Goal: Task Accomplishment & Management: Use online tool/utility

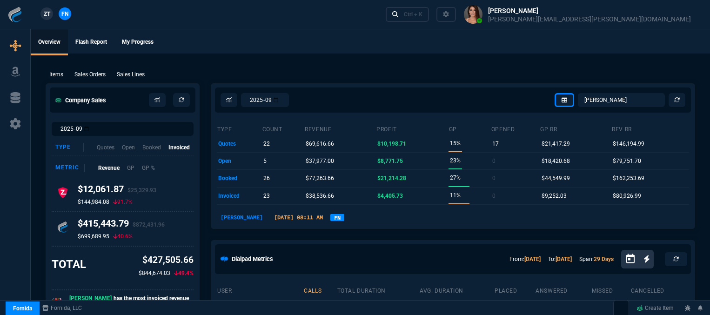
select select "12: [PERSON_NAME]"
click at [100, 78] on p "Sales Orders" at bounding box center [89, 74] width 31 height 8
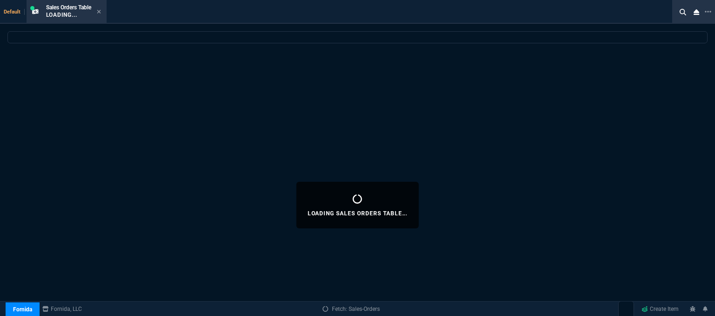
select select
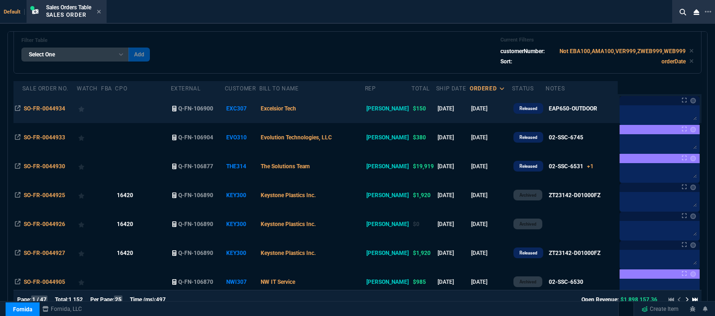
scroll to position [93, 0]
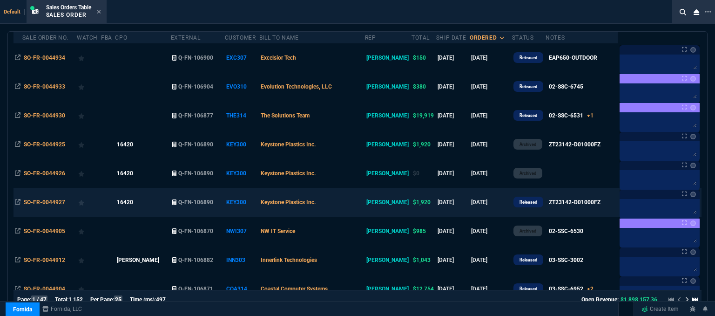
click at [348, 202] on td "Keystone Plastics Inc." at bounding box center [312, 202] width 106 height 29
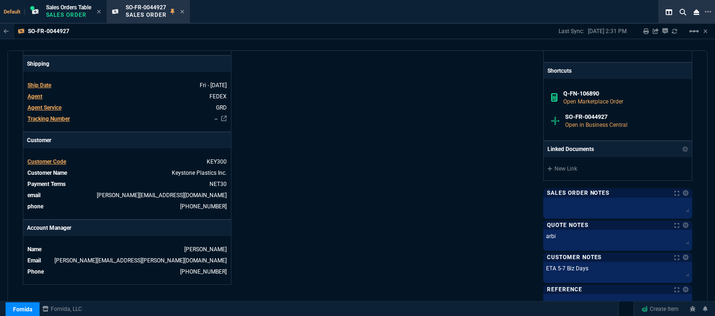
scroll to position [428, 0]
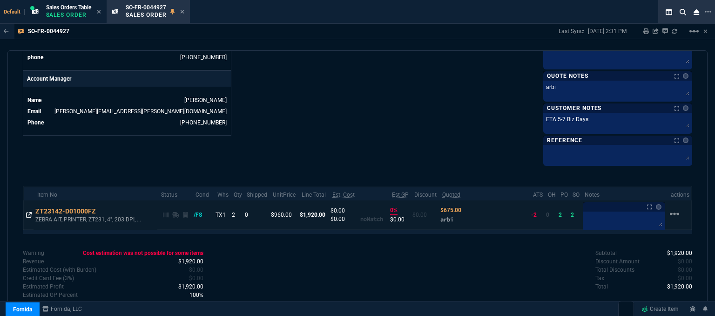
click at [26, 212] on icon at bounding box center [29, 215] width 6 height 6
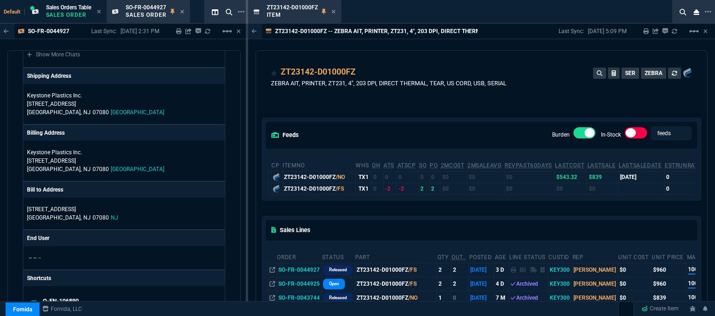
scroll to position [784, 0]
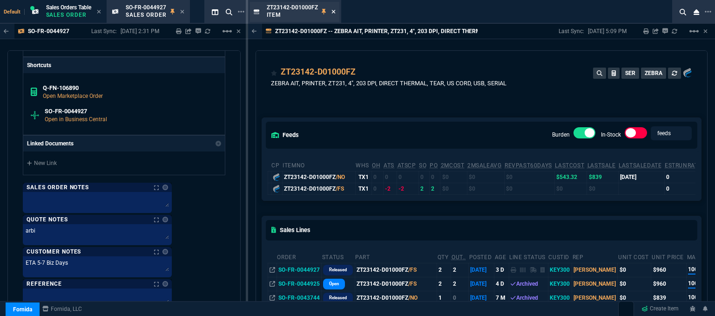
click at [333, 10] on icon at bounding box center [333, 12] width 4 height 6
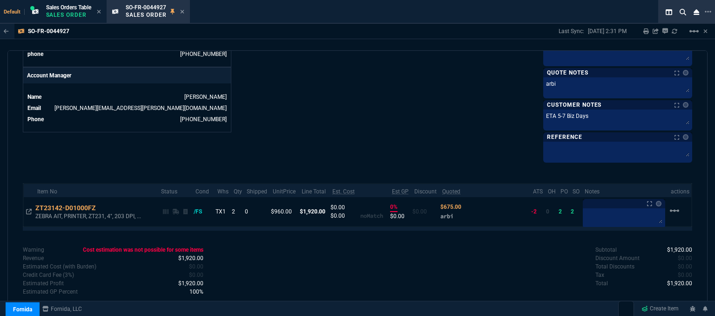
scroll to position [428, 0]
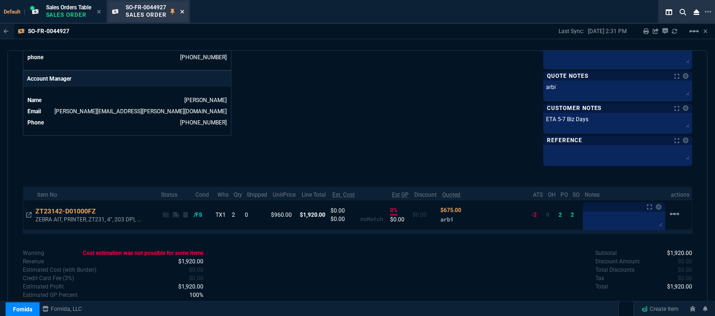
click at [184, 11] on icon at bounding box center [182, 12] width 4 height 4
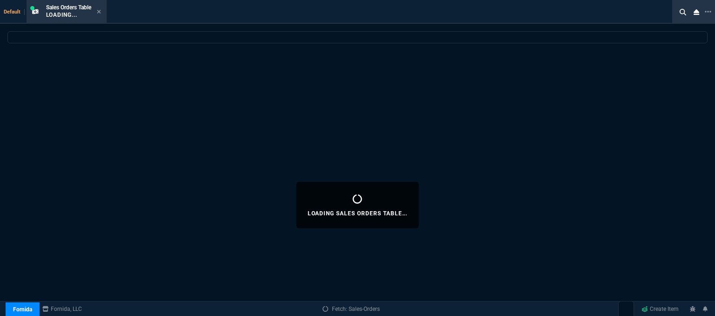
select select
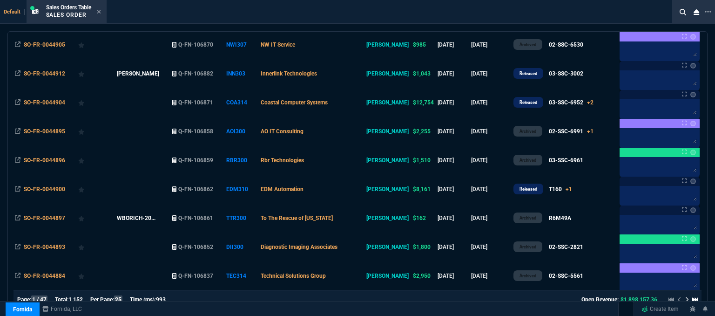
scroll to position [372, 0]
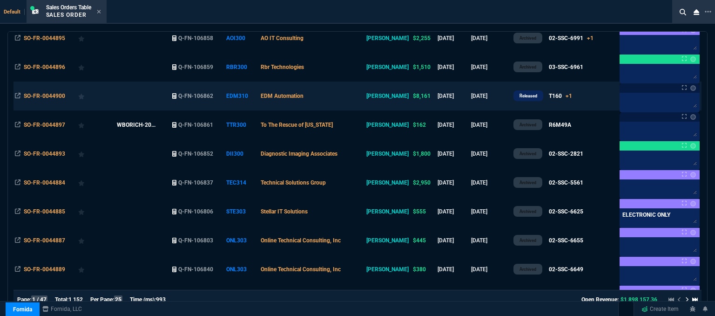
click at [340, 97] on td "EDM Automation" at bounding box center [312, 95] width 106 height 29
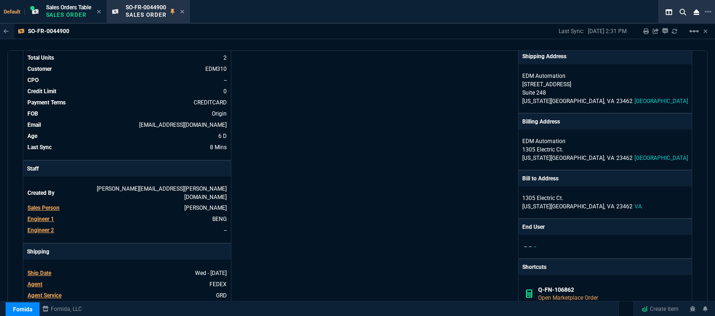
scroll to position [140, 0]
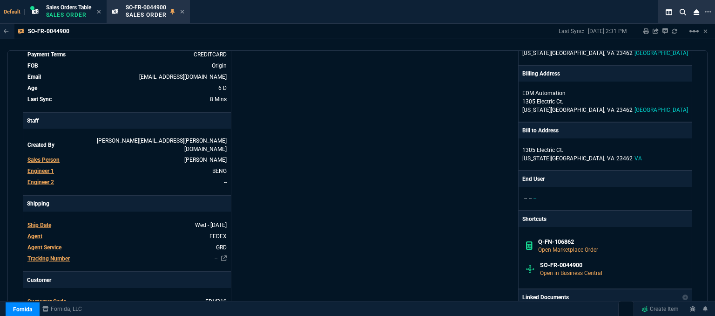
click at [340, 97] on div "Info Number SO-FR-0044900 External ID Q-FN-106862 id 906A5B16-6A8E-F011-B419-00…" at bounding box center [190, 203] width 335 height 514
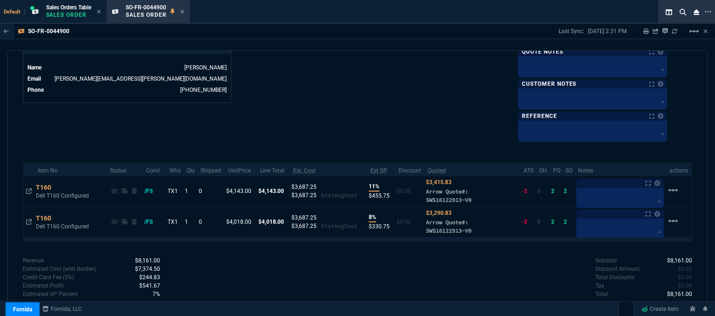
scroll to position [465, 0]
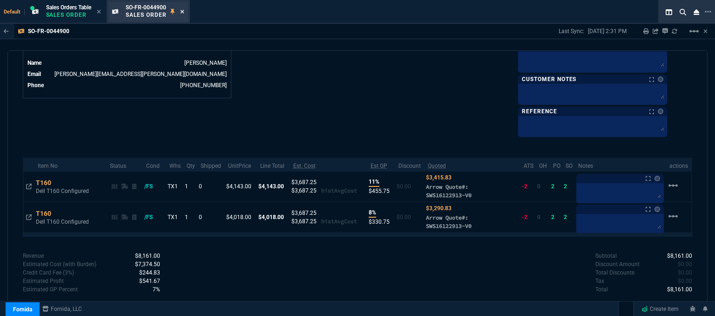
click at [184, 10] on icon at bounding box center [182, 12] width 4 height 6
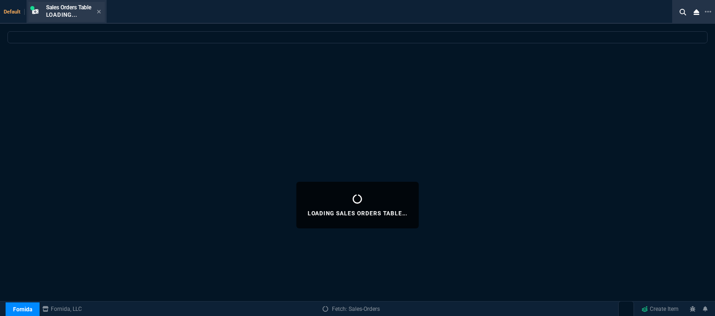
select select
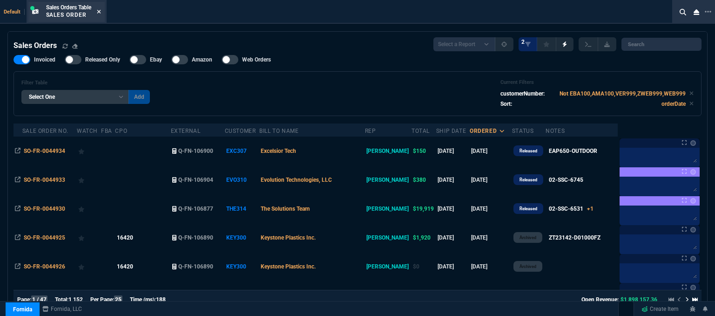
click at [100, 12] on icon at bounding box center [99, 12] width 4 height 4
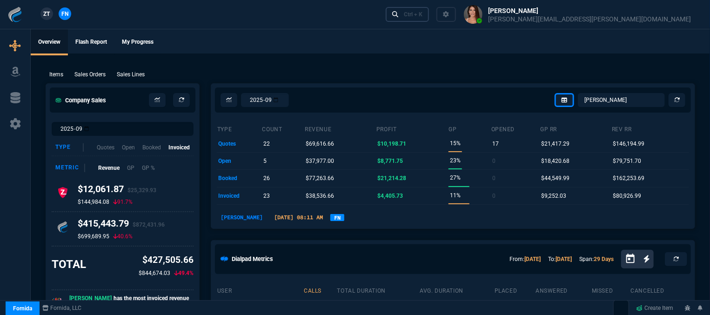
click at [430, 8] on link "Ctrl + K" at bounding box center [408, 14] width 44 height 14
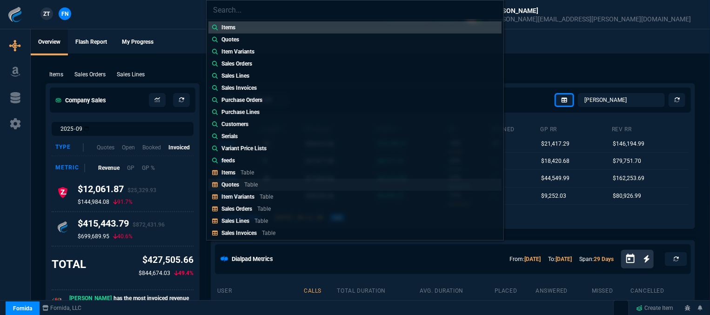
click at [266, 184] on link "Quotes Table" at bounding box center [355, 185] width 293 height 12
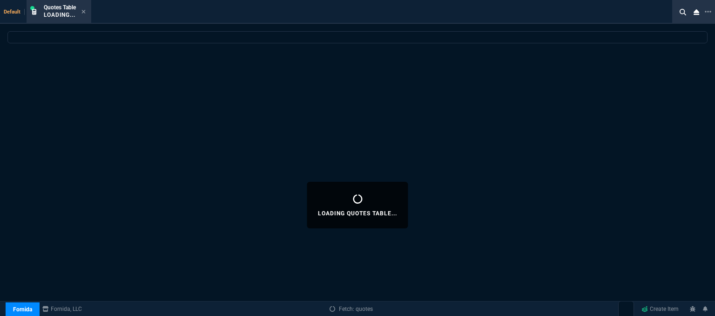
select select
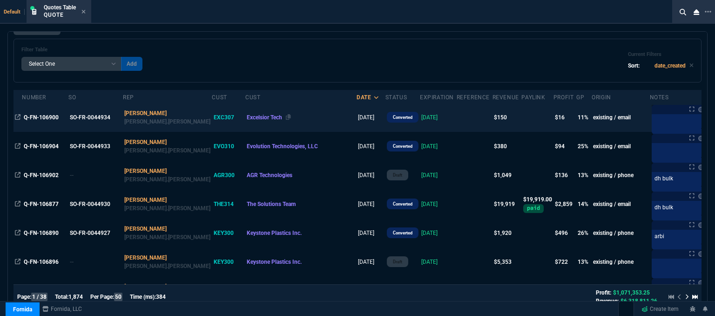
scroll to position [47, 0]
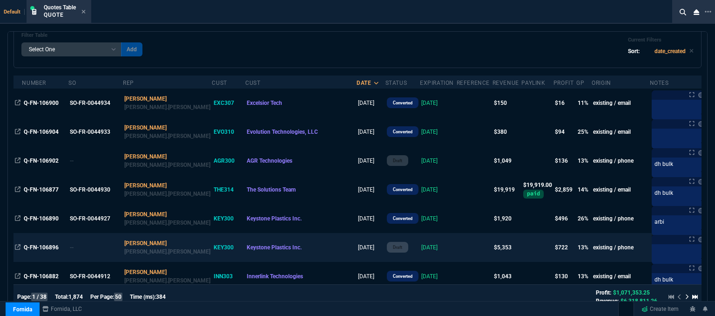
click at [457, 249] on td at bounding box center [475, 247] width 36 height 29
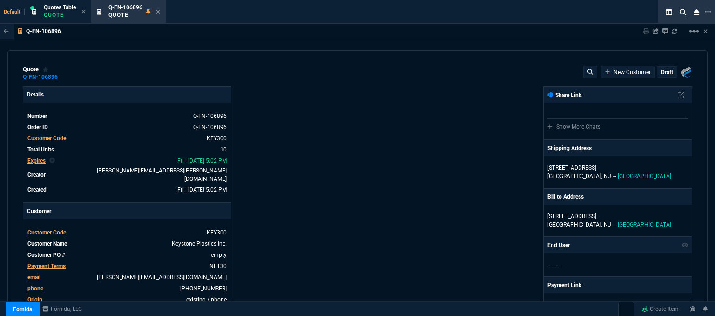
type input "499"
type input "699"
type input "32"
type input "114"
type input "22"
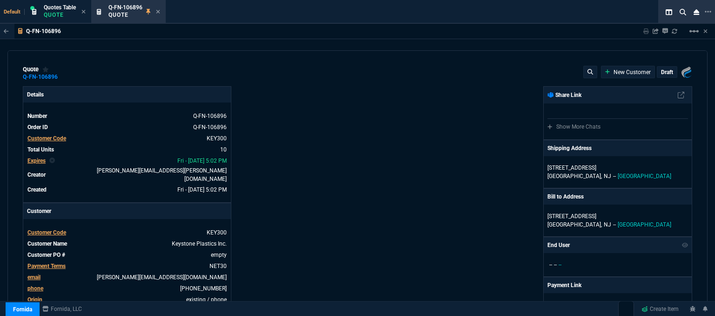
type input "110"
type input "16"
type input "159"
type input "16"
type input "23"
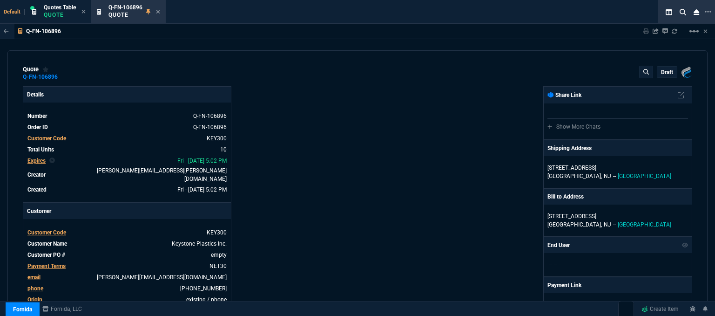
type input "28"
type input "29"
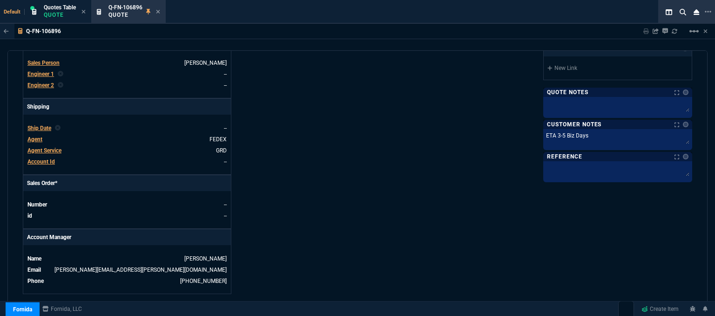
type input "252"
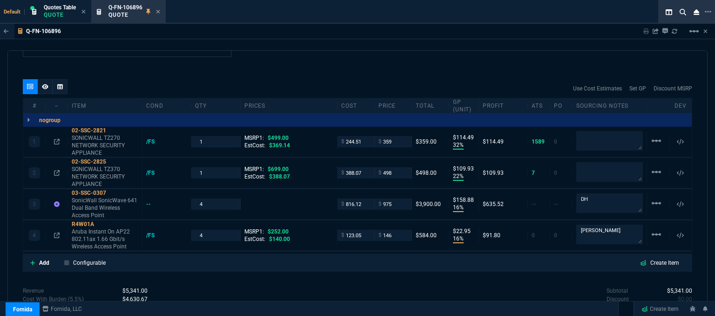
type input "42"
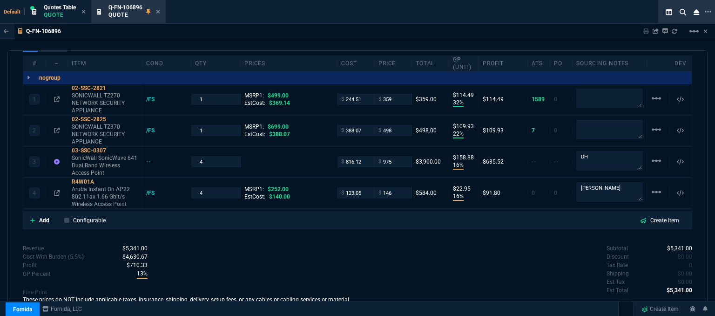
scroll to position [512, 0]
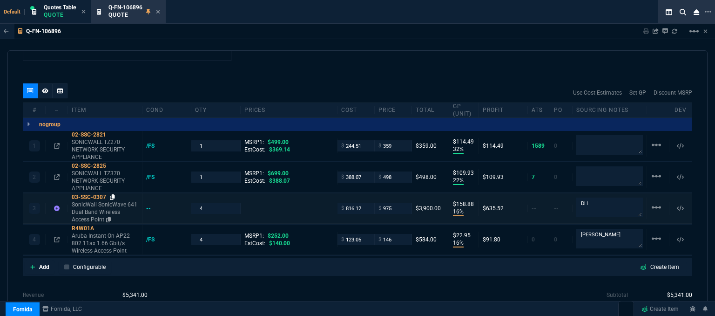
click at [111, 194] on icon at bounding box center [112, 197] width 5 height 6
drag, startPoint x: 212, startPoint y: 231, endPoint x: 186, endPoint y: 231, distance: 26.1
click at [186, 231] on div "4 R4W01A Aruba Instant On AP22 802.11ax 1.66 Gbit/s Wireless Access Point /FS 4…" at bounding box center [357, 239] width 668 height 30
type input "2"
click at [333, 84] on div "Use Cost Estimates Set GP Discount MSRP" at bounding box center [357, 92] width 669 height 19
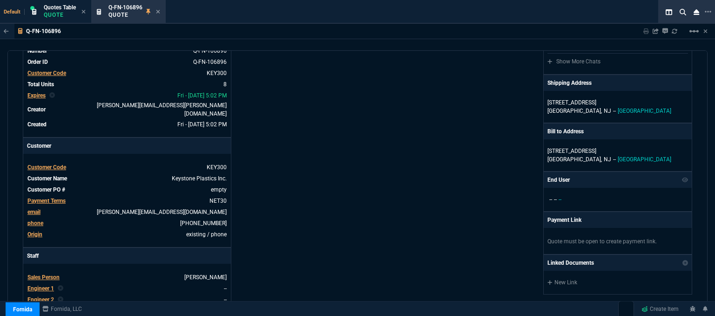
scroll to position [0, 0]
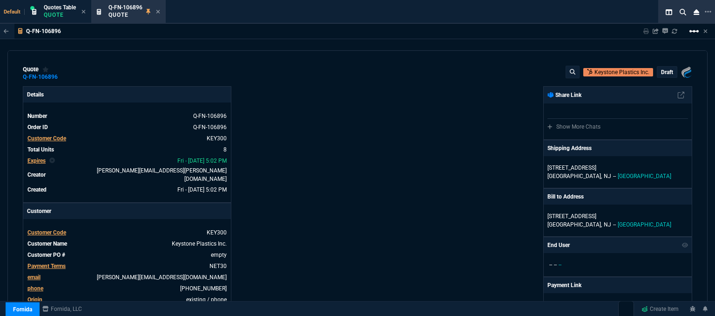
click at [693, 33] on mat-icon "linear_scale" at bounding box center [693, 31] width 11 height 11
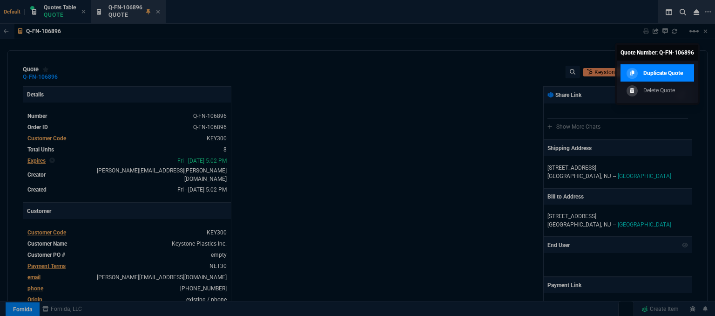
click at [653, 75] on p "Duplicate Quote" at bounding box center [663, 73] width 40 height 8
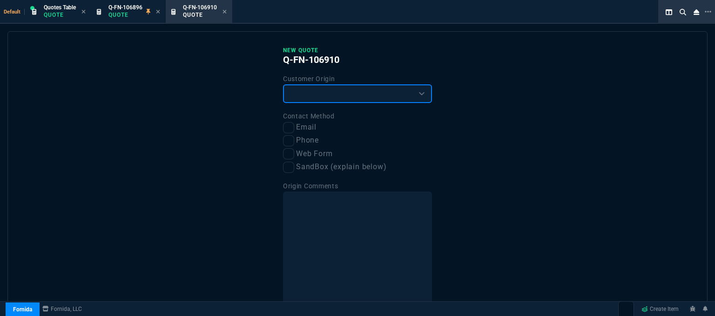
click at [370, 93] on select "Existing Customer Amazon Lead (first order) Website Lead (first order) Called (…" at bounding box center [357, 93] width 149 height 19
select select "existing"
click at [283, 84] on select "Existing Customer Amazon Lead (first order) Website Lead (first order) Called (…" at bounding box center [357, 93] width 149 height 19
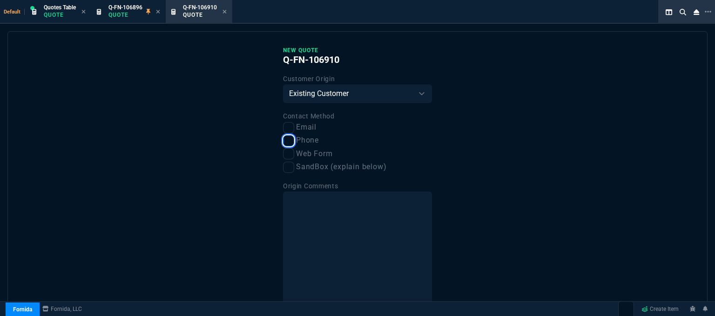
click at [285, 138] on input "Phone" at bounding box center [288, 140] width 11 height 11
checkbox input "true"
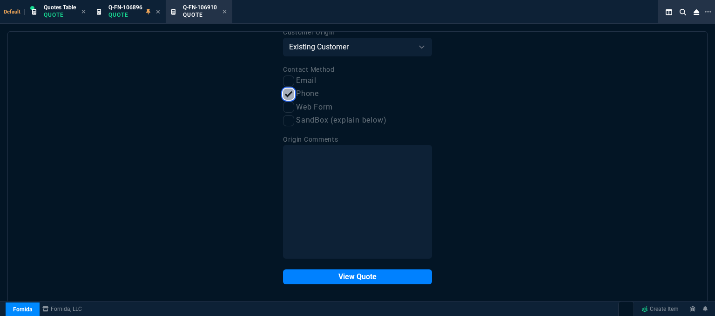
scroll to position [47, 0]
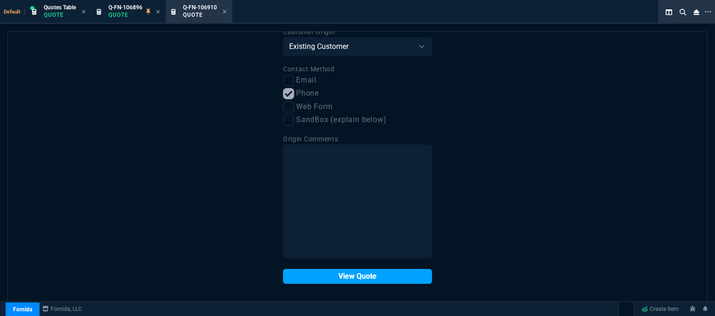
click at [343, 272] on button "View Quote" at bounding box center [357, 276] width 149 height 15
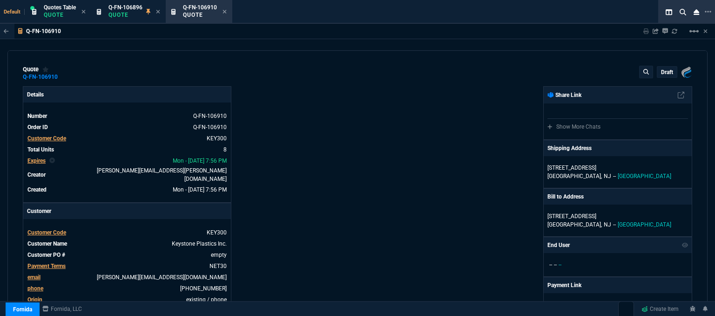
type input "32"
type input "114"
type input "22"
type input "110"
type input "16"
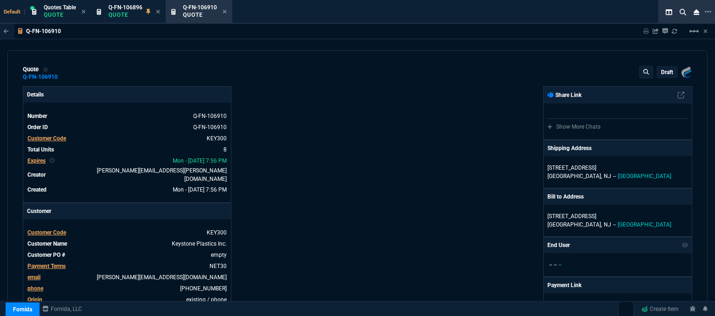
type input "159"
type input "16"
type input "23"
type input "28"
type input "29"
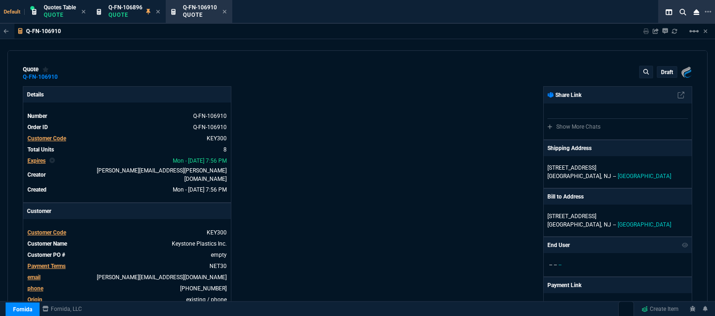
type input "42"
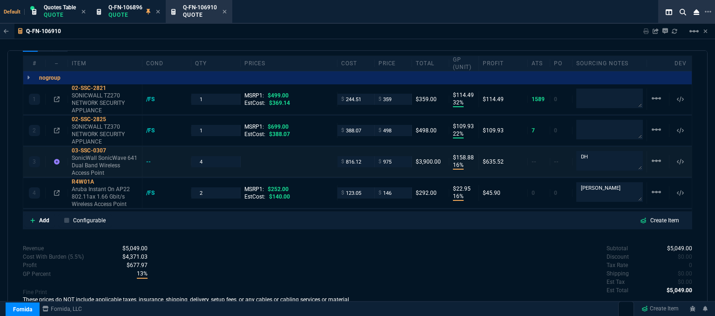
scroll to position [419, 0]
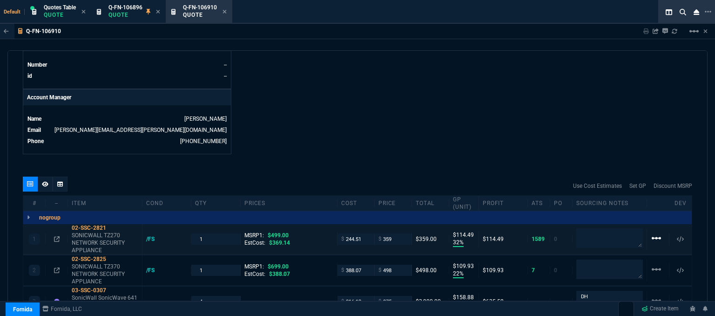
click at [651, 232] on mat-icon "linear_scale" at bounding box center [656, 237] width 11 height 11
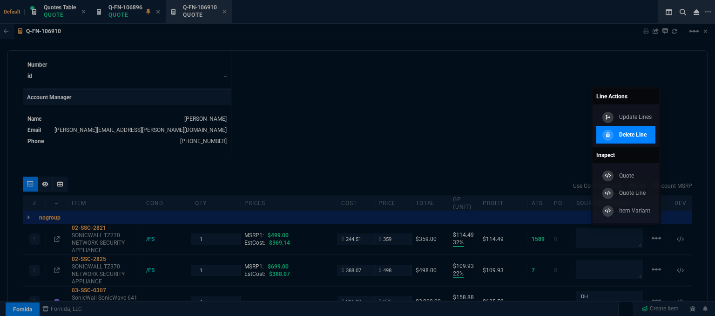
click at [643, 136] on p "Delete Line" at bounding box center [632, 134] width 27 height 8
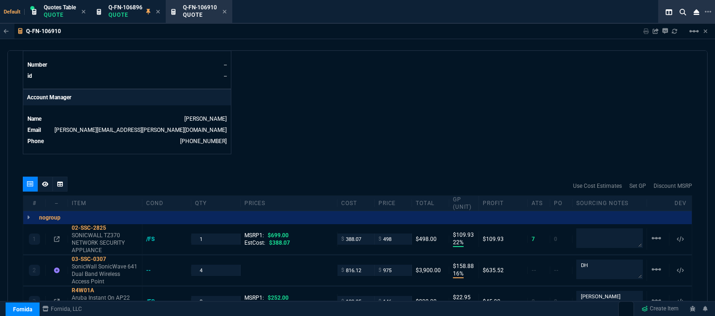
type input "22"
type input "110"
type input "16"
type input "159"
type input "16"
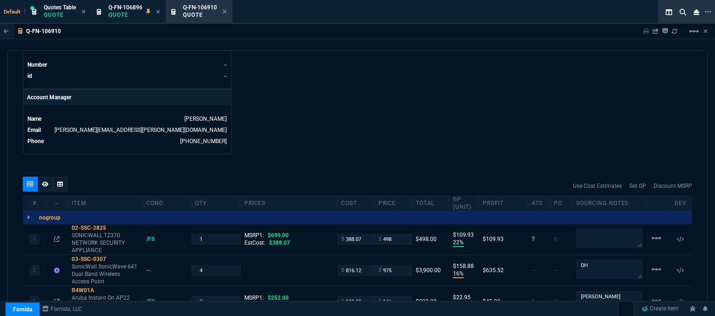
type input "23"
type input "29"
type input "42"
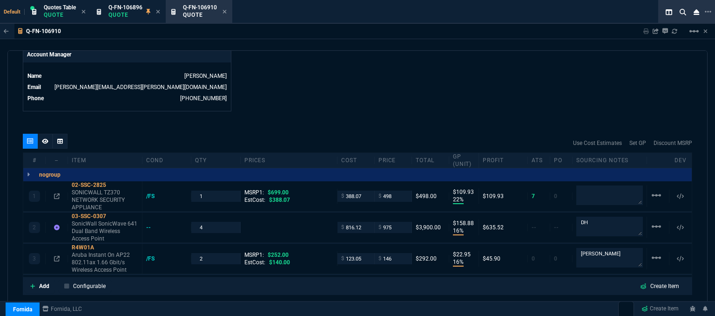
scroll to position [512, 0]
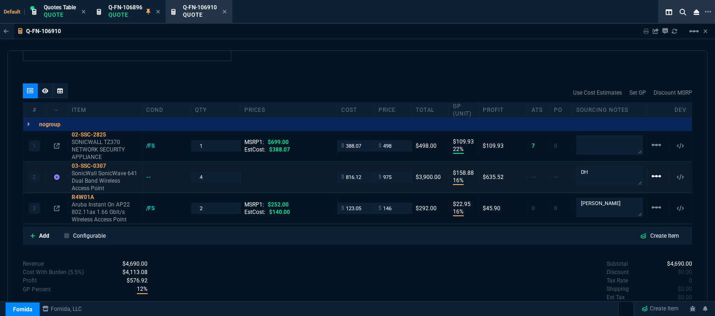
click at [651, 170] on mat-icon "linear_scale" at bounding box center [656, 175] width 11 height 11
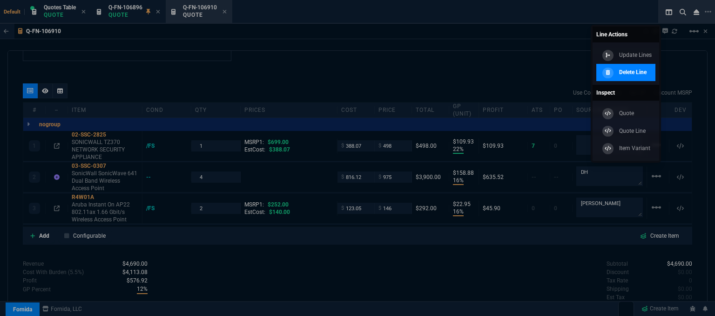
click at [637, 76] on div "Delete Line" at bounding box center [623, 72] width 47 height 10
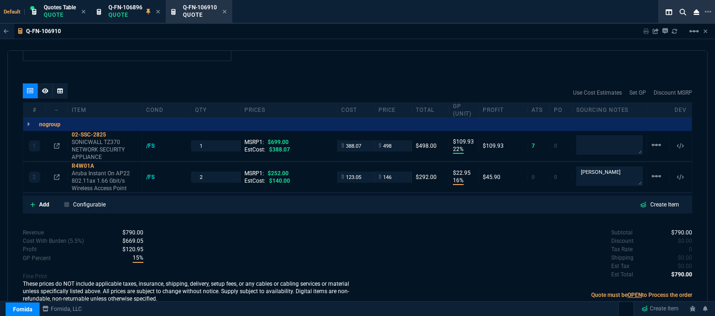
scroll to position [508, 0]
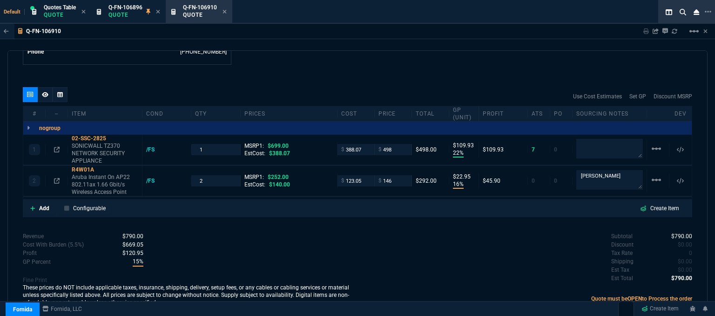
type input "22"
type input "110"
type input "16"
type input "23"
type input "29"
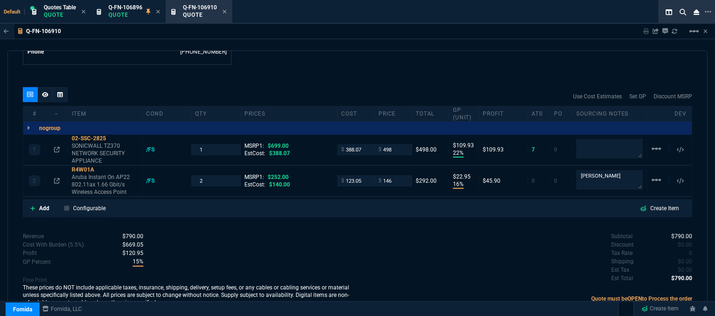
type input "42"
click at [32, 206] on icon at bounding box center [32, 208] width 5 height 5
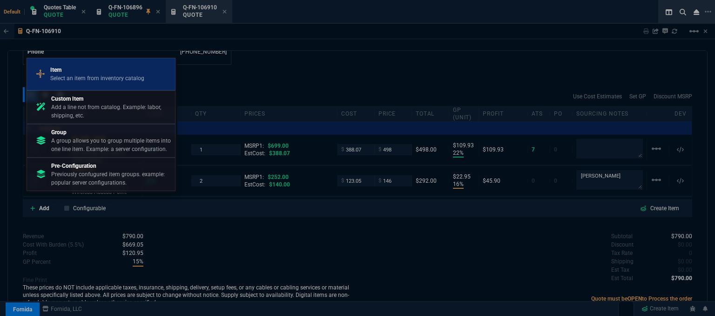
click at [110, 80] on p "Select an item from inventory catalog" at bounding box center [97, 78] width 94 height 8
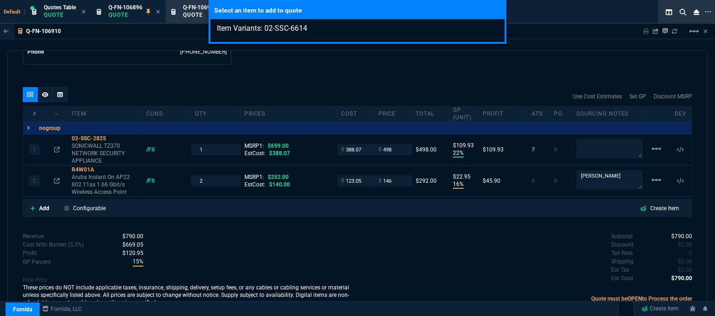
type input "Item Variants: 02-SSC-6614"
click at [318, 76] on div "Select an item to add to quote Item Variants: 02-SSC-6614" at bounding box center [357, 158] width 715 height 316
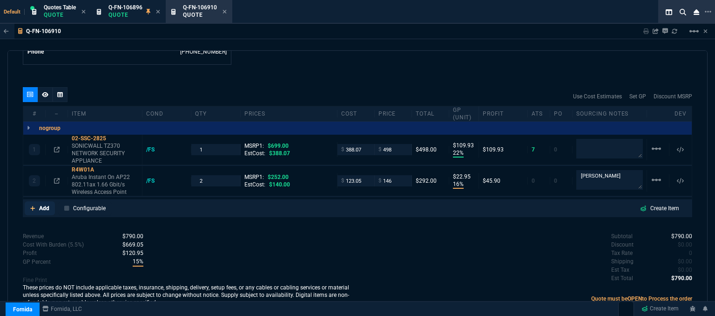
click at [33, 206] on icon at bounding box center [32, 208] width 5 height 5
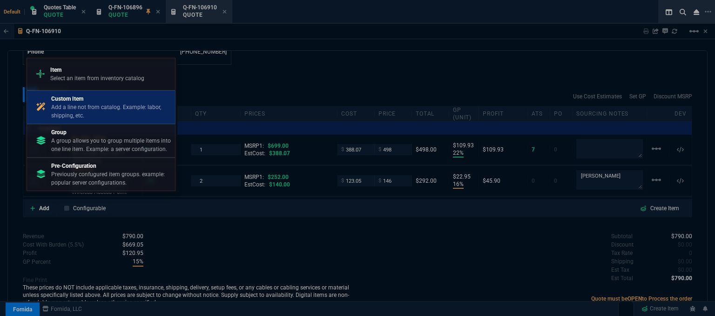
click at [97, 104] on p "Add a line not from catalog. Example: labor, shipping, etc." at bounding box center [111, 111] width 120 height 17
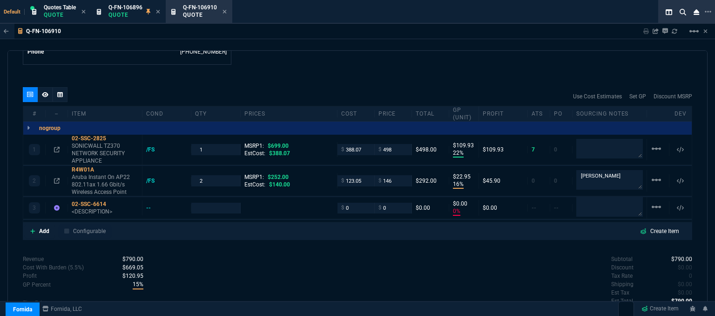
scroll to position [512, 0]
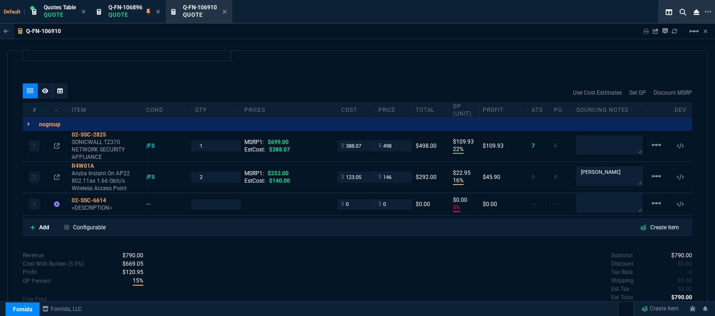
type input "22"
type input "110"
type input "16"
type input "23"
type input "0"
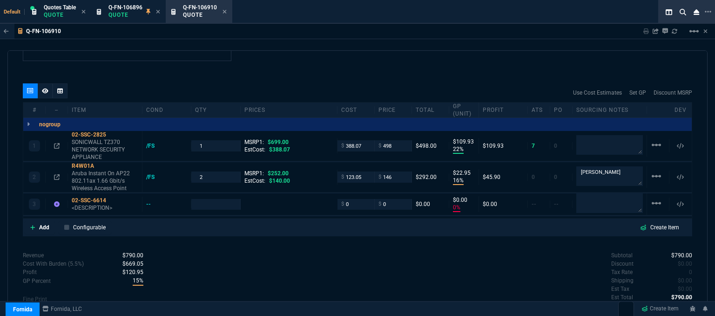
type input "0"
type input "29"
type input "42"
click at [298, 283] on div "Revenue $790.00 Cost $634.17 Cost With Burden (5.5%) $669.05 Profit $120.95 GP …" at bounding box center [190, 289] width 335 height 76
drag, startPoint x: 350, startPoint y: 194, endPoint x: 328, endPoint y: 194, distance: 22.3
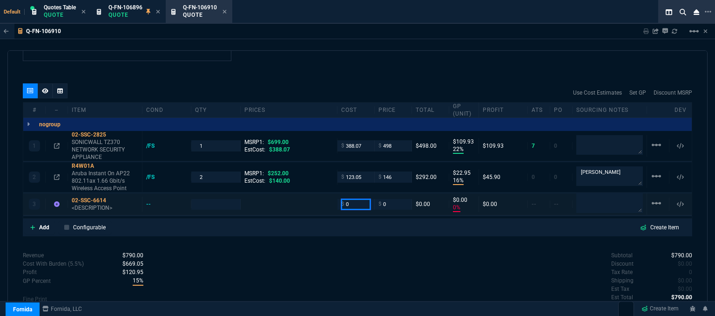
click at [328, 194] on div "3 02-SSC-6614 <DESCRIPTION> -- $ 0 $ 0 $0.00 $0.00 0% $0.00 -- -- linear_scale" at bounding box center [357, 204] width 668 height 22
type input "185"
click at [584, 195] on textarea at bounding box center [609, 203] width 67 height 20
type textarea "d"
type input "1"
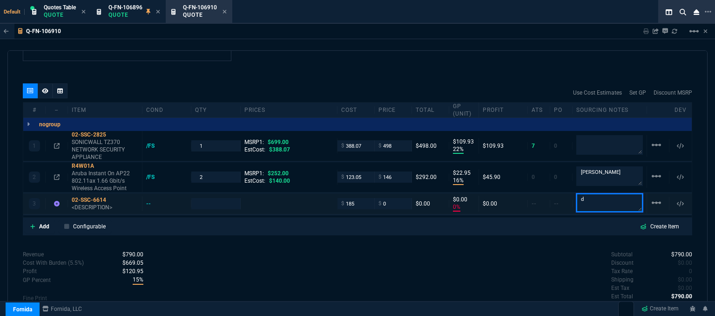
type input "185"
type textarea "dh"
type input "-100"
type input "-185"
type textarea "dh"
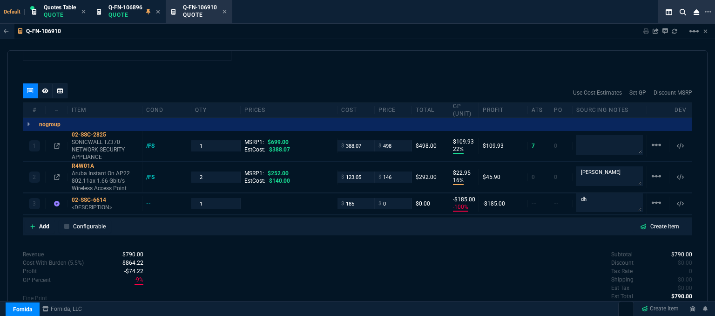
click at [454, 241] on div "quote Q-FN-106910 Keystone Plastics Inc. draft Fornida, LLC [STREET_ADDRESS] De…" at bounding box center [357, 184] width 700 height 268
click at [99, 204] on p "<DESCRIPTION>" at bounding box center [105, 207] width 67 height 7
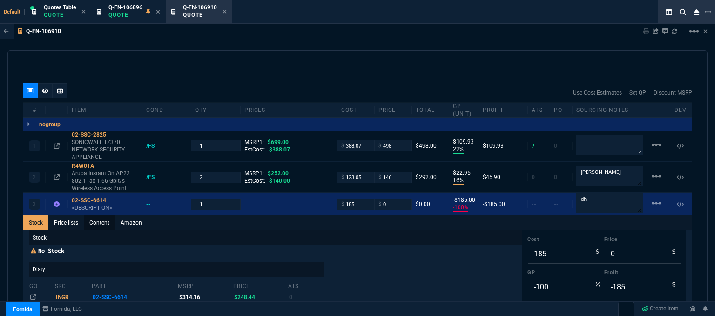
click at [104, 218] on link "Content" at bounding box center [99, 222] width 31 height 15
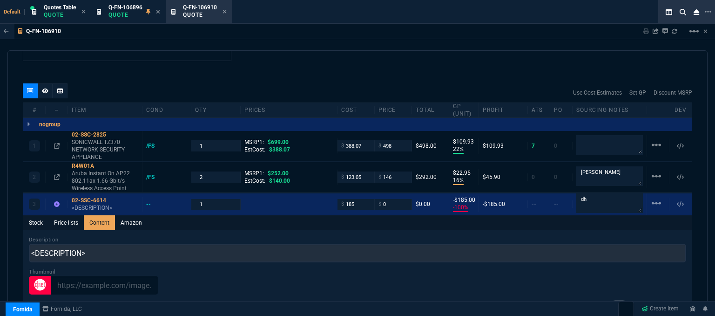
scroll to position [0, 0]
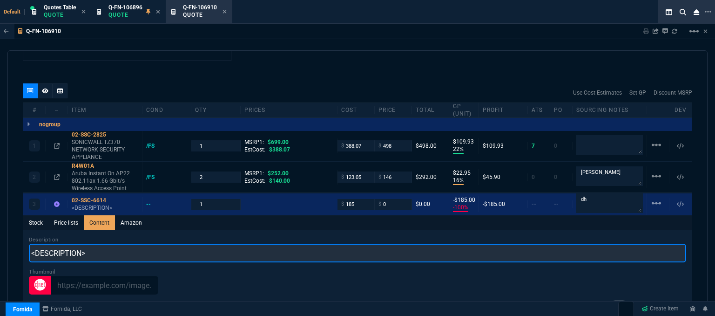
drag, startPoint x: 126, startPoint y: 246, endPoint x: 3, endPoint y: 249, distance: 122.9
click at [3, 249] on div "Q-FN-106910 Sharing Q-FN-106910 Link Dev Link Share on Teams linear_scale quote…" at bounding box center [357, 193] width 715 height 339
paste input "SonicWall 8X5 Support For TZ370 2Year"
type input "SonicWall 8X5 Support For TZ370 2Year"
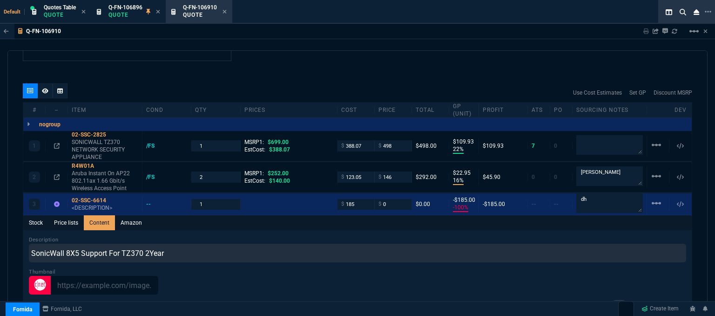
click at [300, 61] on div "quote Q-FN-106910 Keystone Plastics Inc. draft Fornida, LLC [STREET_ADDRESS] De…" at bounding box center [357, 184] width 700 height 268
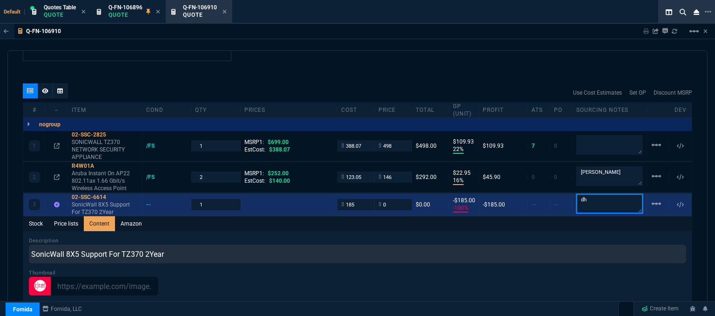
click at [598, 194] on textarea "dh" at bounding box center [609, 204] width 67 height 20
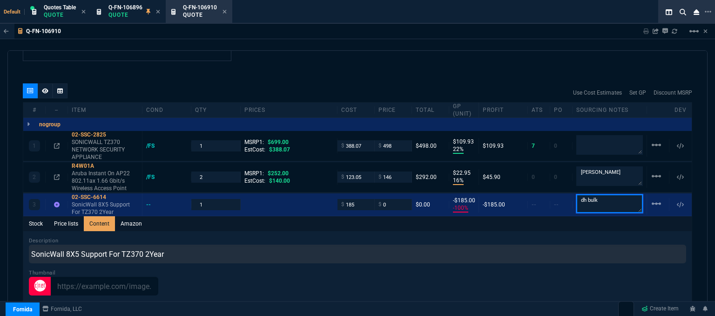
type textarea "dh bulk"
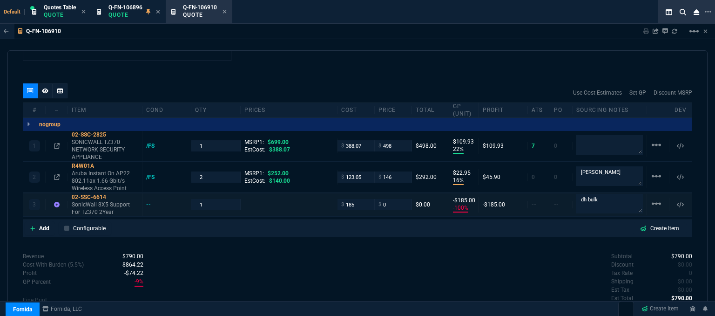
type input "-100"
type input "-185"
click at [391, 199] on input "0" at bounding box center [392, 204] width 29 height 11
type input "230"
click at [372, 242] on div "quote Q-FN-106910 Keystone Plastics Inc. draft Fornida, LLC [STREET_ADDRESS] De…" at bounding box center [357, 184] width 700 height 268
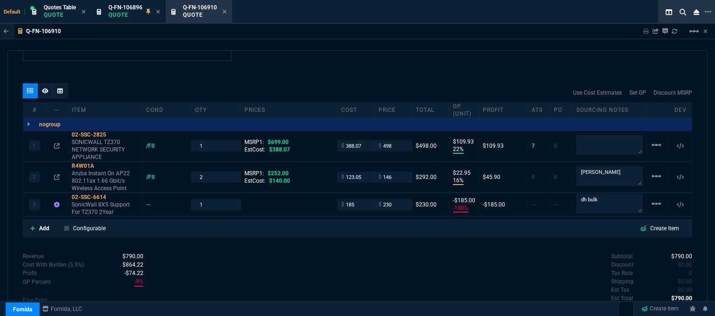
type input "230"
type input "20"
type input "45"
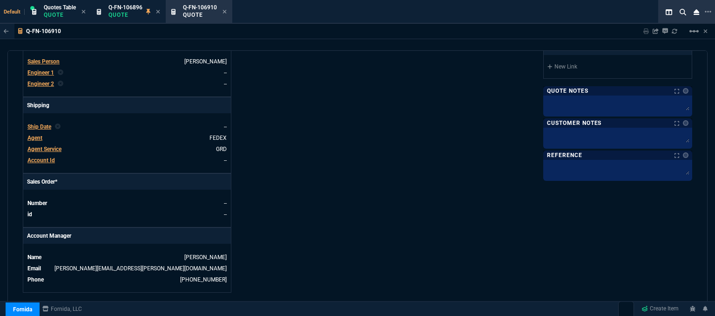
scroll to position [279, 0]
click at [575, 112] on div at bounding box center [617, 107] width 149 height 21
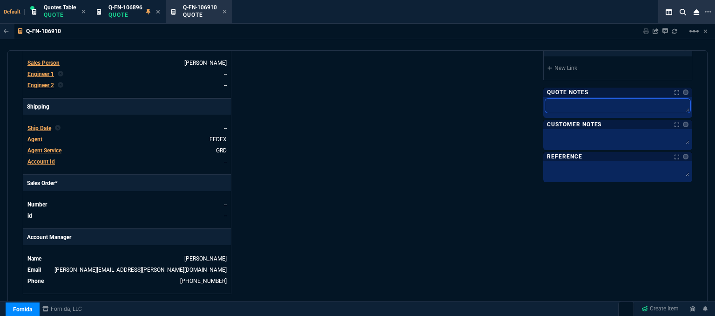
click at [579, 102] on textarea at bounding box center [617, 106] width 145 height 14
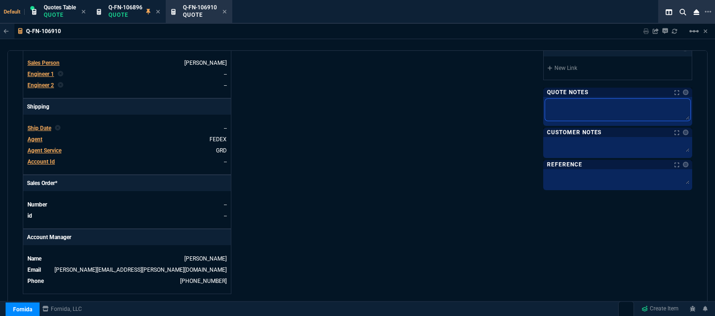
type textarea "d"
type textarea "dh"
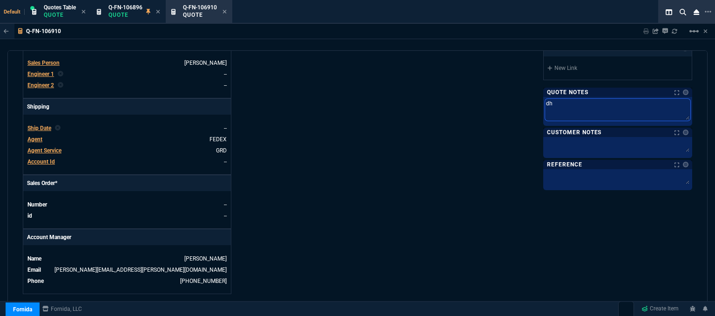
type textarea "dh"
type textarea "dh b"
type textarea "dh bu"
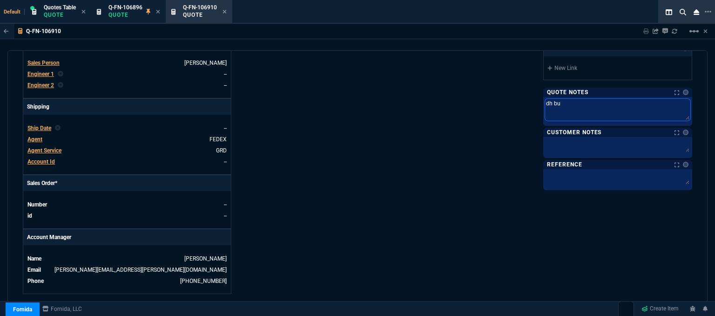
type textarea "dh bul"
type textarea "dh bulk"
type textarea "dh bulk/"
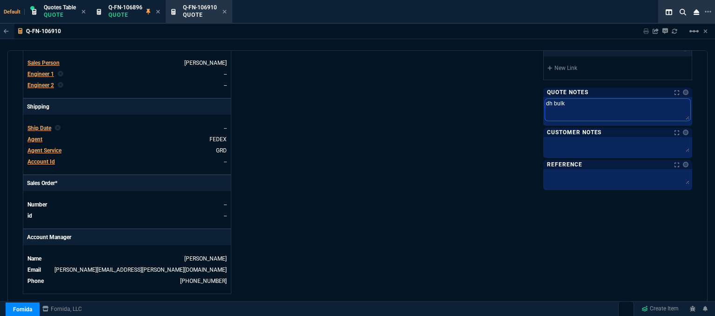
type textarea "dh bulk/"
type textarea "dh bulk/i"
type textarea "dh bulk/in"
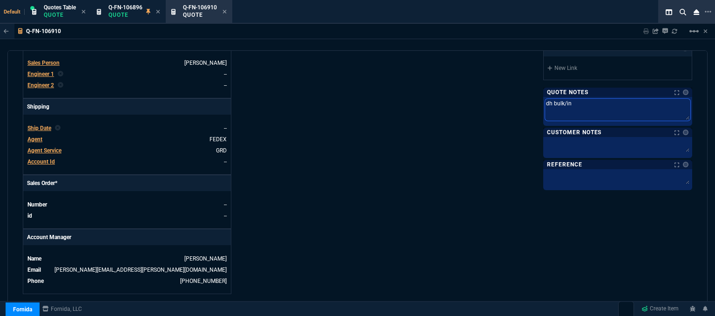
type textarea "dh bulk/ing"
type textarea "dh bulk/inga"
type textarea "dh bulk/ing"
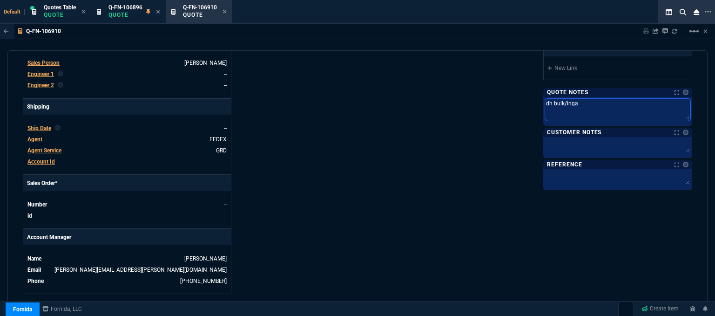
type textarea "dh bulk/ing"
type textarea "dh bulk/ingr"
type textarea "dh bulk/ingra"
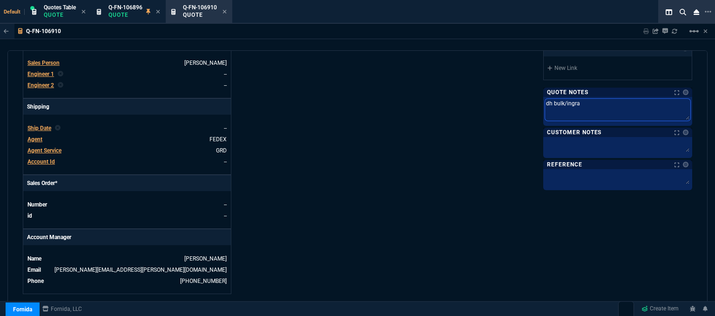
type textarea "dh bulk/[PERSON_NAME]"
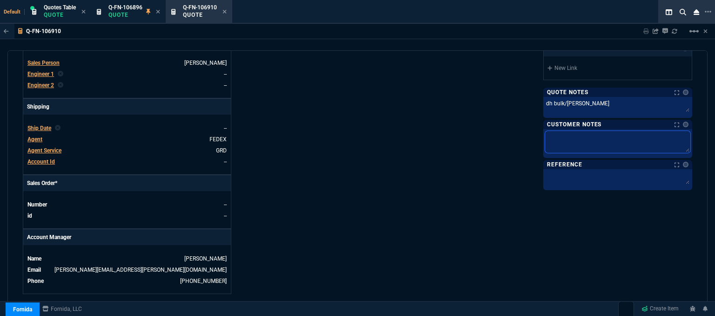
click at [568, 149] on textarea at bounding box center [617, 142] width 145 height 22
type textarea "E"
type textarea "ET"
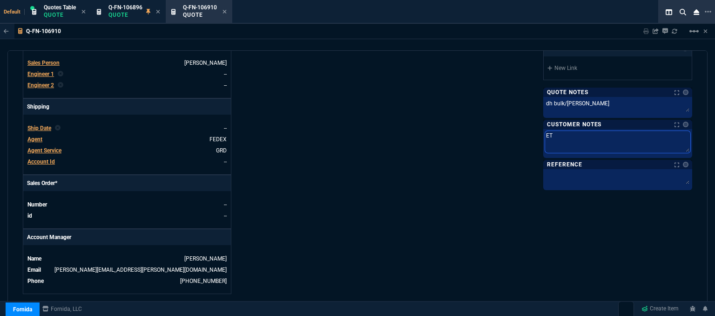
type textarea "ETA"
type textarea "ETA 5"
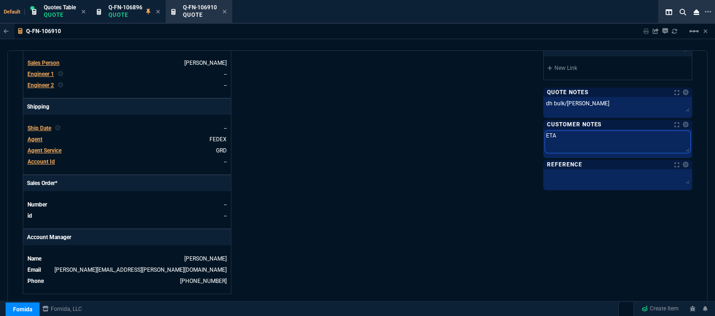
type textarea "ETA 5"
type textarea "ETA 5-"
type textarea "ETA 5-7"
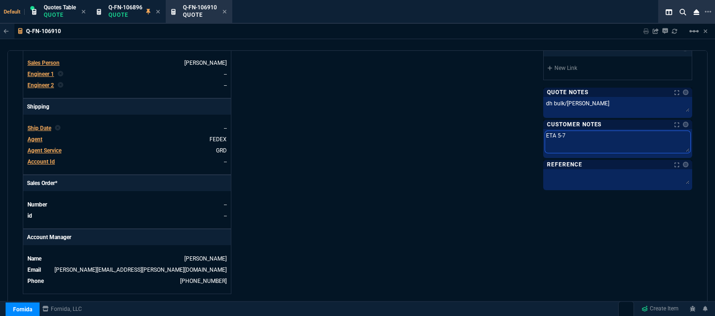
type textarea "ETA 5-7"
type textarea "ETA 5-7 B"
type textarea "ETA 5-7 Bi"
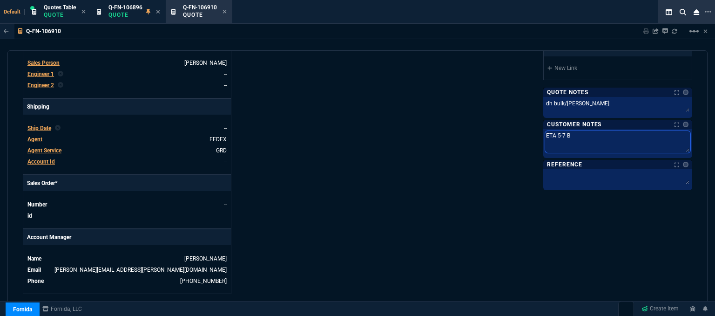
type textarea "ETA 5-7 Bi"
type textarea "ETA 5-7 Biz"
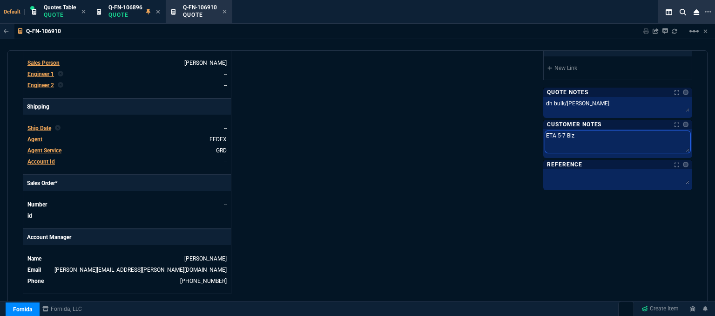
type textarea "ETA 5-7 Biz D"
type textarea "ETA 5-7 Biz Da"
type textarea "ETA 5-7 Biz Dat"
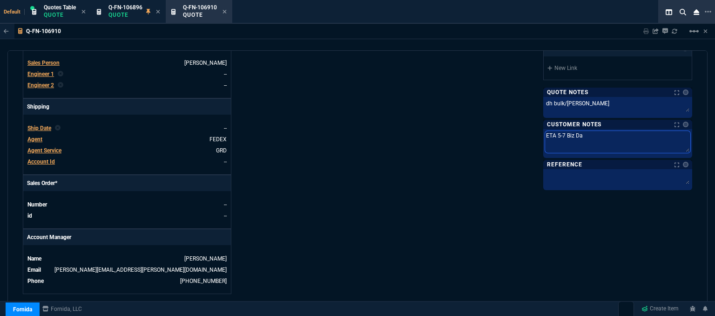
type textarea "ETA 5-7 Biz Dat"
type textarea "ETA 5-7 Biz Dats"
type textarea "ETA 5-7 Biz Dat"
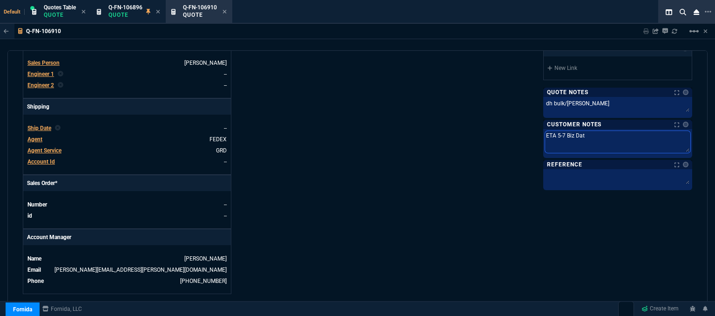
type textarea "ETA 5-7 Biz Da"
type textarea "ETA 5-7 Biz Day"
type textarea "ETA 5-7 Biz Days"
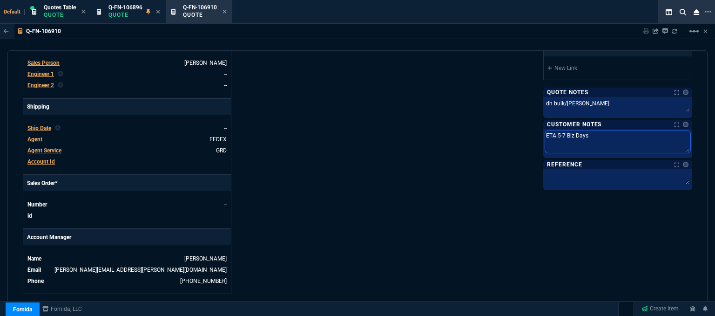
type textarea "ETA 5-7 Biz Days"
click at [417, 175] on div "Fornida, LLC [STREET_ADDRESS] Share Link Show More Chats Shipping Address [STRE…" at bounding box center [524, 50] width 335 height 487
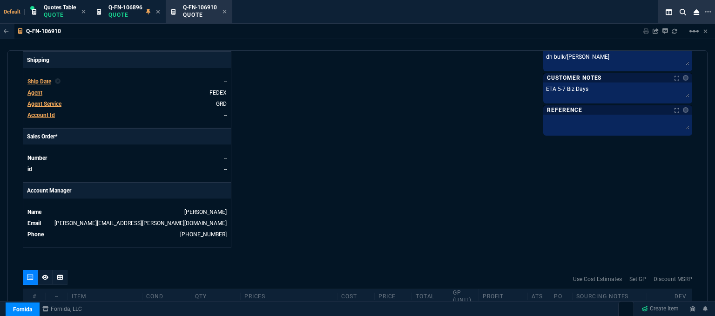
scroll to position [512, 0]
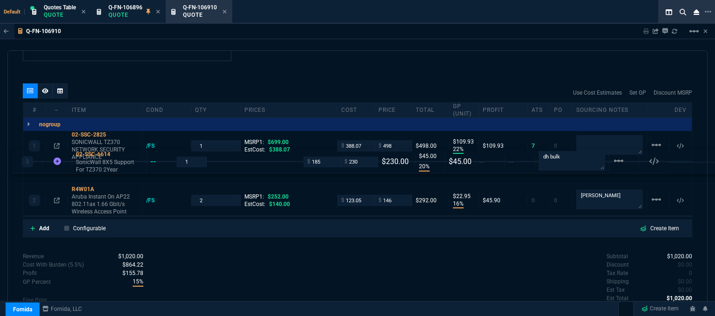
drag, startPoint x: 540, startPoint y: 198, endPoint x: 529, endPoint y: 164, distance: 36.1
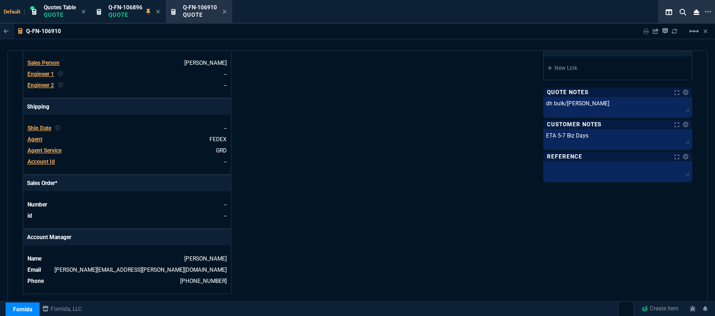
scroll to position [0, 0]
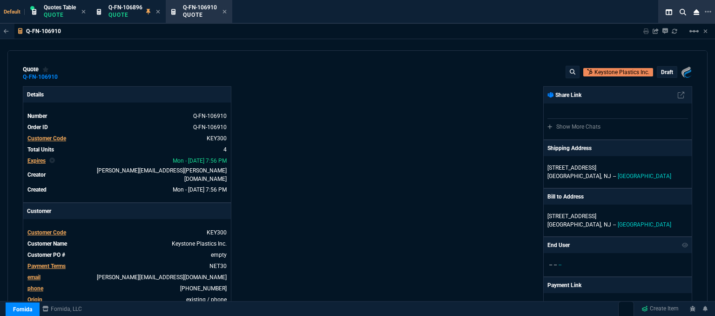
click at [664, 72] on p "draft" at bounding box center [667, 71] width 12 height 7
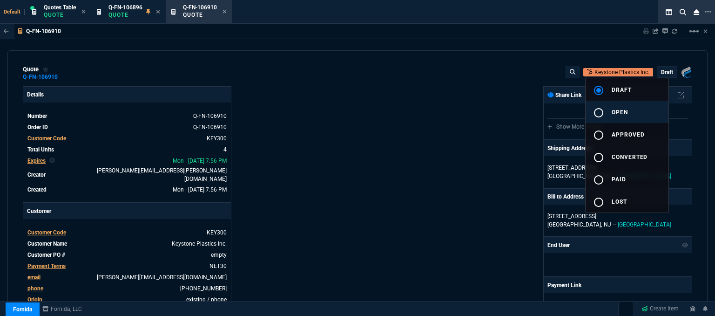
click at [633, 112] on button "radio_button_unchecked open" at bounding box center [627, 112] width 83 height 22
type input "22"
type input "110"
type input "699"
type input "20"
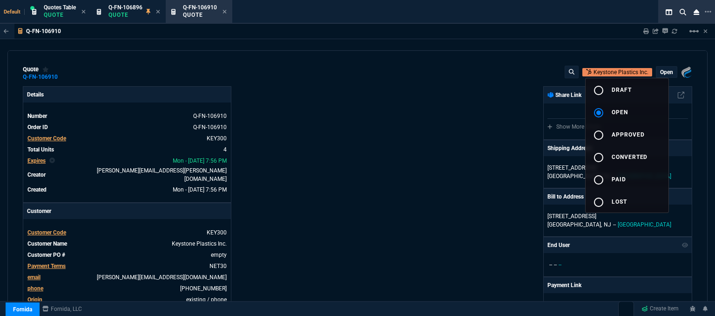
type input "45"
type input "16"
type input "23"
type input "252"
type input "29"
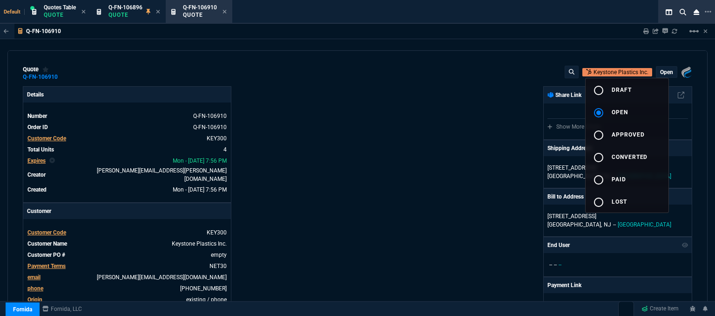
type input "42"
drag, startPoint x: 704, startPoint y: 99, endPoint x: 704, endPoint y: 124, distance: 25.1
click at [704, 124] on div at bounding box center [357, 158] width 715 height 316
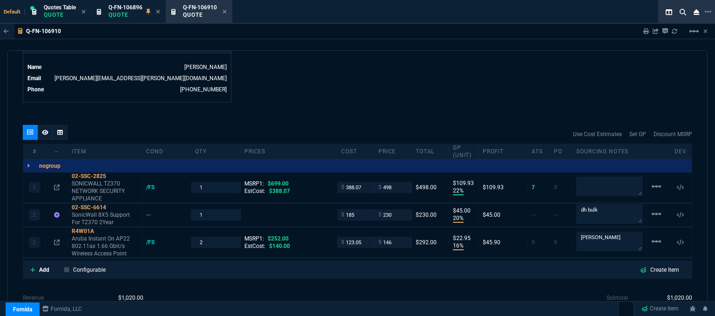
scroll to position [502, 0]
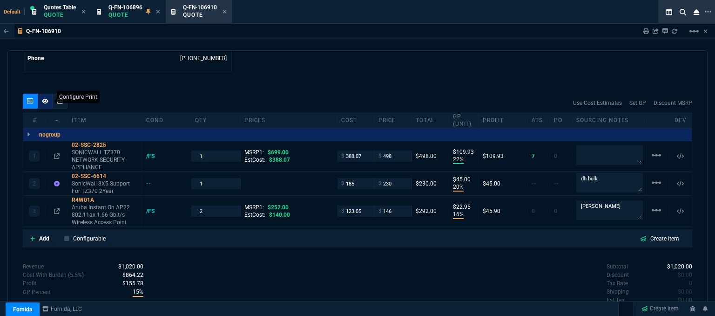
click at [42, 98] on icon at bounding box center [45, 100] width 7 height 5
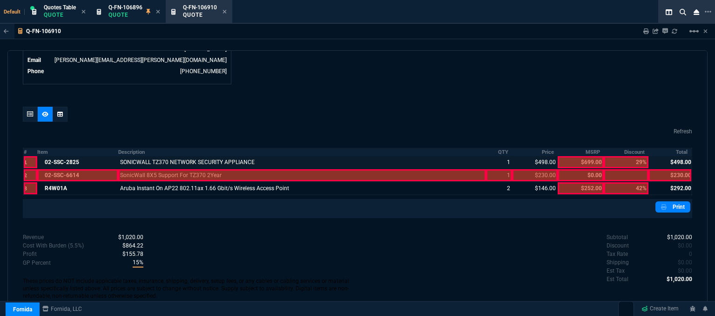
scroll to position [465, 0]
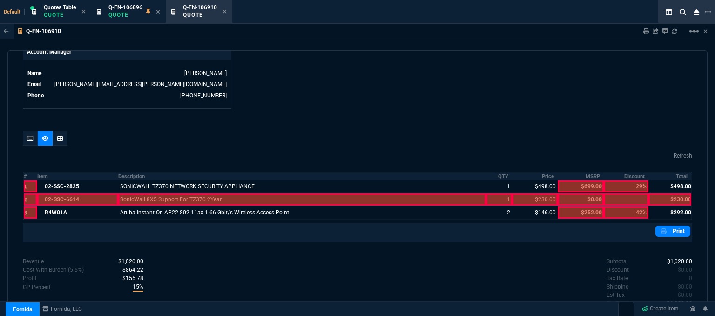
click at [76, 193] on div at bounding box center [77, 199] width 81 height 12
click at [294, 193] on div at bounding box center [302, 199] width 368 height 12
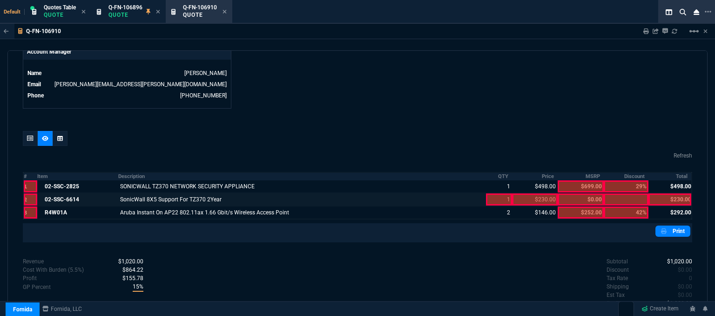
click at [497, 193] on div at bounding box center [499, 199] width 26 height 12
click at [542, 193] on div at bounding box center [535, 199] width 46 height 12
click at [675, 193] on div at bounding box center [669, 199] width 43 height 12
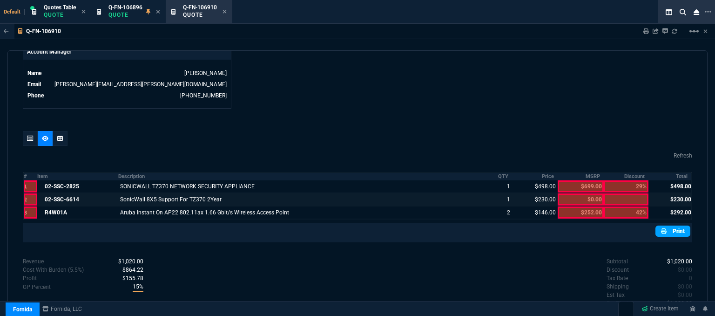
click at [670, 225] on link "Print" at bounding box center [672, 230] width 35 height 11
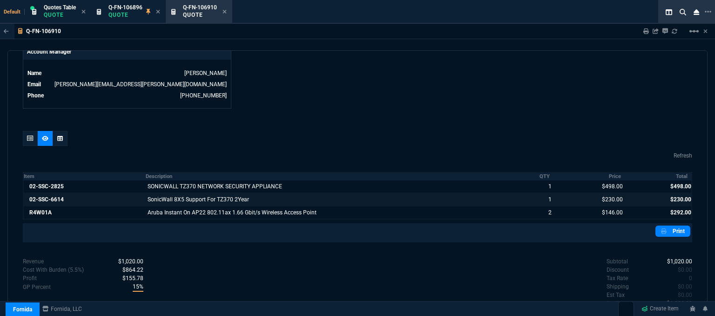
scroll to position [480, 0]
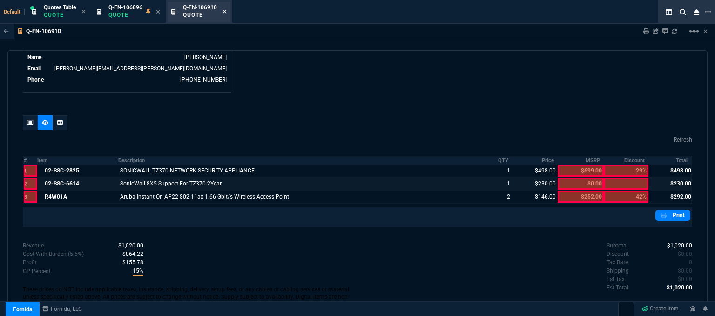
click at [227, 13] on icon at bounding box center [224, 12] width 4 height 6
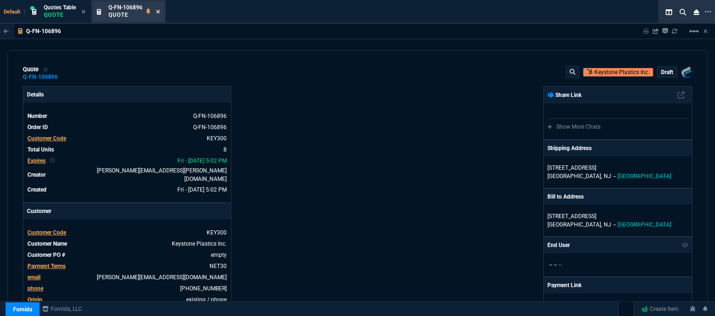
click at [158, 13] on icon at bounding box center [158, 12] width 4 height 4
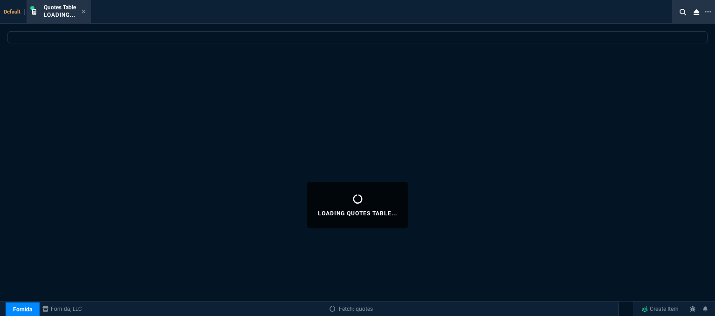
select select
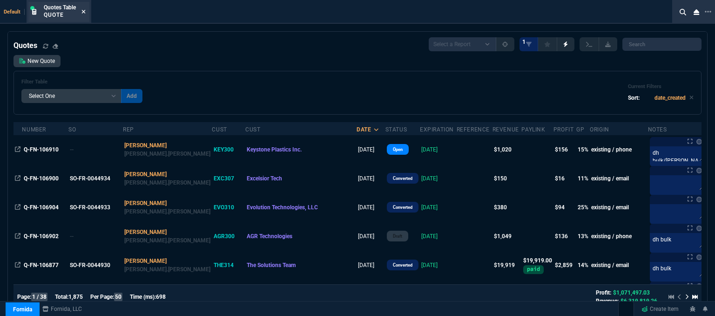
click at [84, 12] on icon at bounding box center [84, 12] width 4 height 4
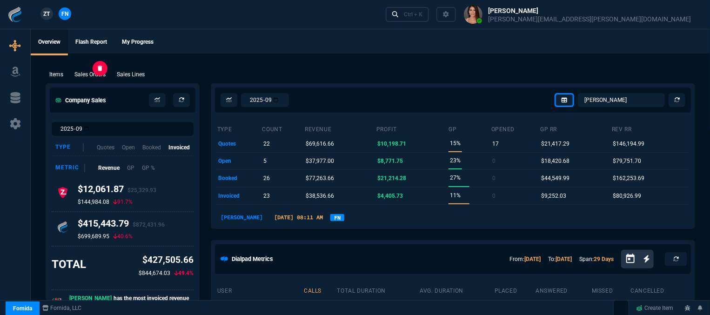
click at [95, 72] on p "Sales Orders" at bounding box center [89, 74] width 31 height 8
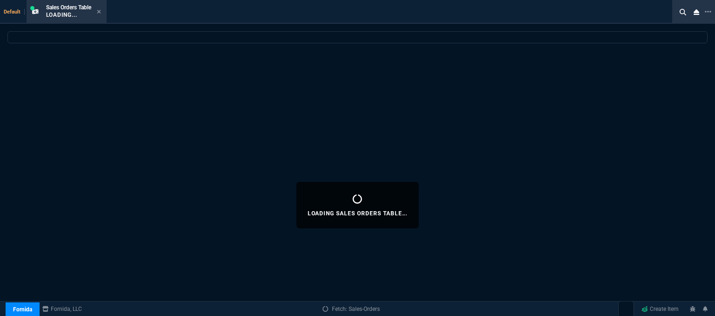
select select
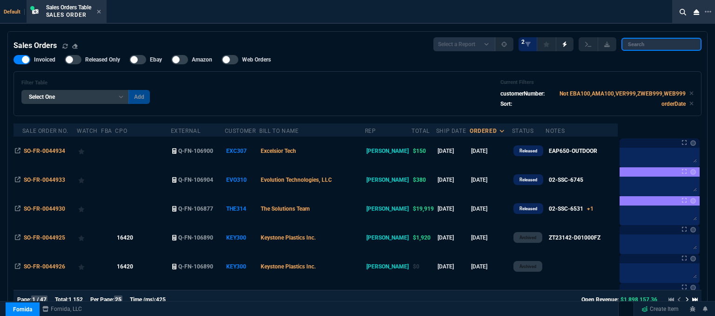
click at [659, 40] on input "search" at bounding box center [661, 44] width 80 height 13
paste input "SO-FR-0044855"
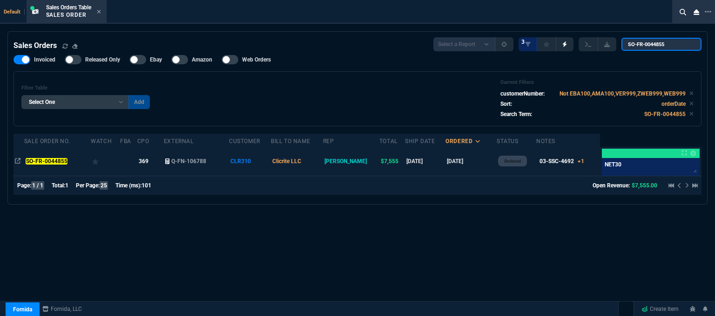
type input "SO-FR-0044855"
click at [323, 163] on td "Clicrite LLC" at bounding box center [297, 161] width 52 height 29
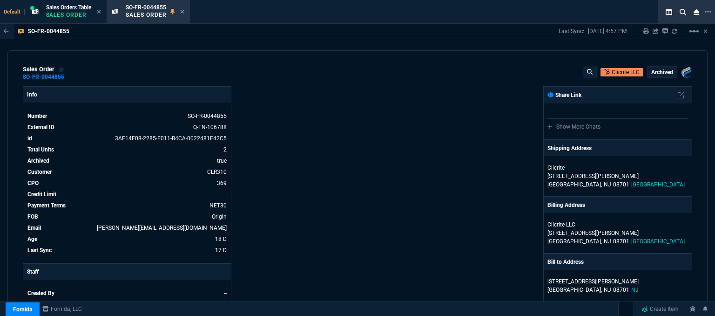
scroll to position [279, 0]
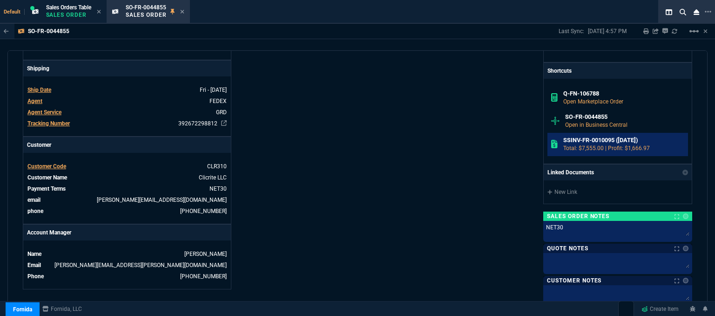
click at [613, 140] on h6 "SSINV-FR-0010095 ([DATE])" at bounding box center [623, 139] width 121 height 7
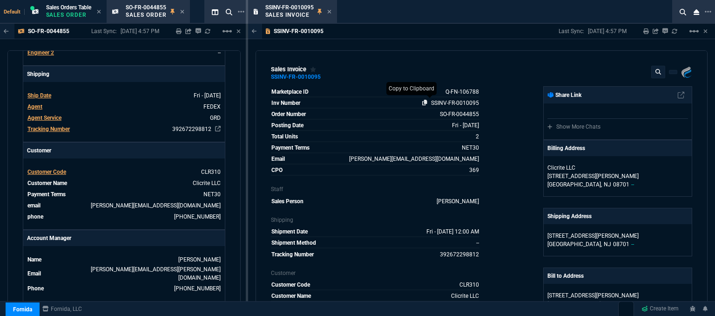
click at [422, 103] on icon at bounding box center [424, 103] width 5 height 6
click at [498, 30] on div "SSINV-FR-0010095 Last Sync: [DATE] 4:57 PM Sharing SSINV-FR-0010095 Link Dev Li…" at bounding box center [481, 31] width 467 height 15
click at [330, 12] on icon at bounding box center [329, 12] width 4 height 6
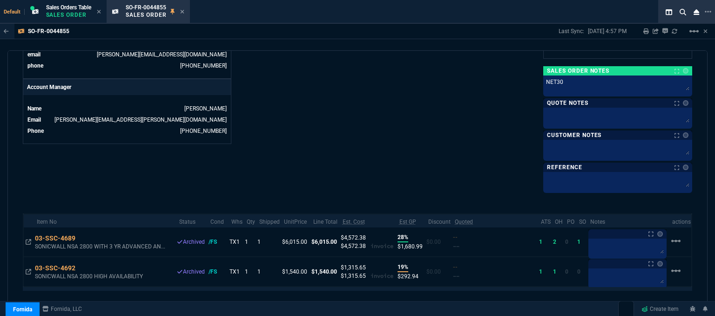
scroll to position [481, 0]
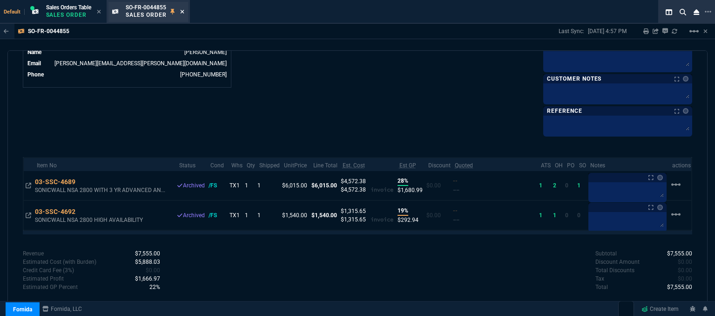
click at [184, 9] on fa-icon at bounding box center [182, 12] width 4 height 7
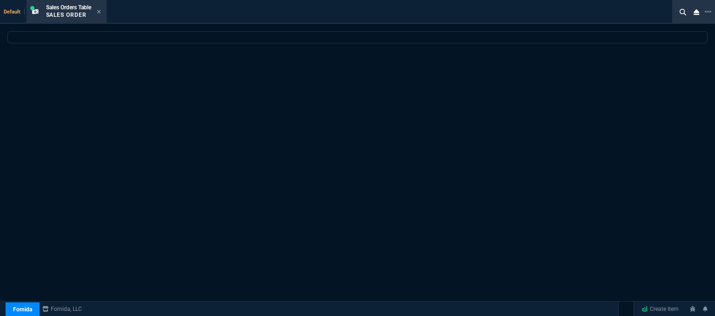
select select
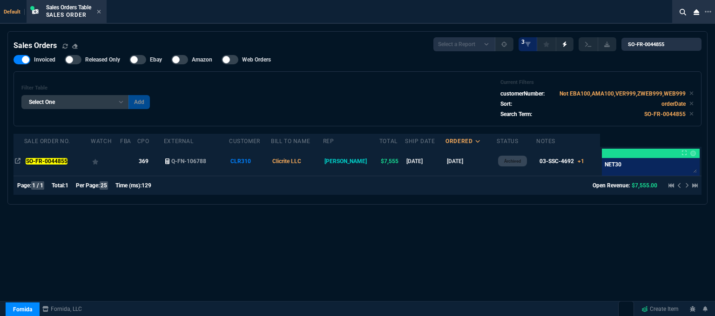
click at [96, 159] on icon at bounding box center [95, 162] width 7 height 6
click at [98, 161] on icon at bounding box center [95, 162] width 7 height 6
click at [271, 161] on td "CLR310" at bounding box center [250, 161] width 42 height 29
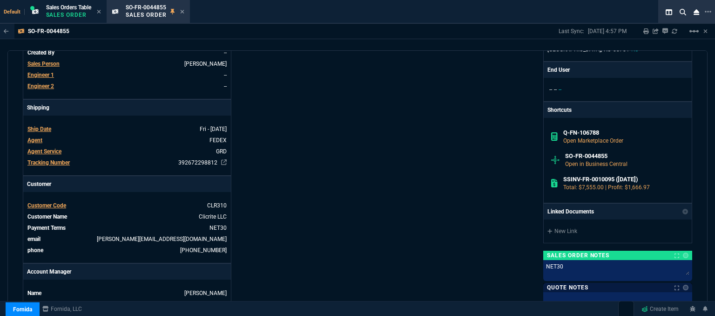
scroll to position [279, 0]
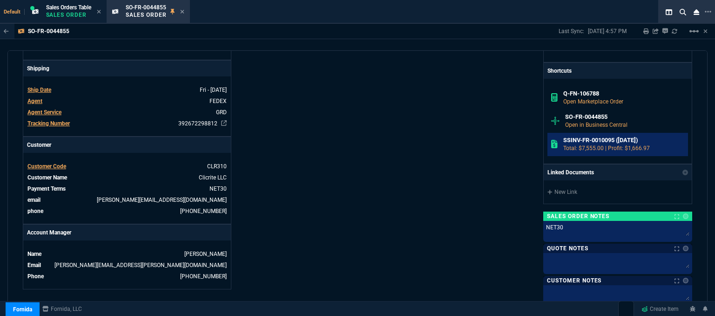
click at [590, 140] on h6 "SSINV-FR-0010095 ([DATE])" at bounding box center [623, 139] width 121 height 7
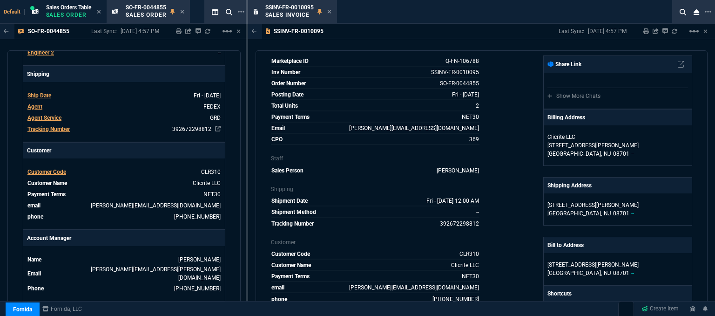
scroll to position [0, 0]
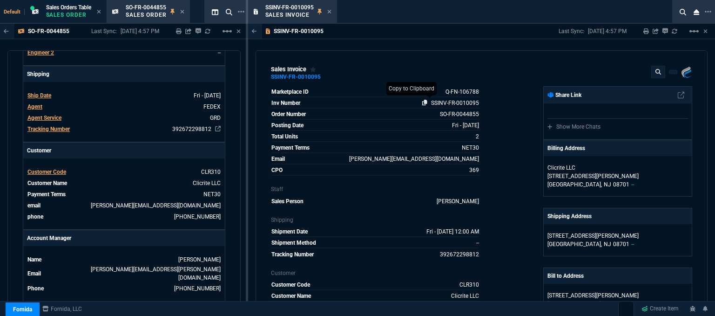
click at [423, 101] on icon at bounding box center [424, 103] width 5 height 6
click at [451, 283] on icon at bounding box center [453, 284] width 5 height 6
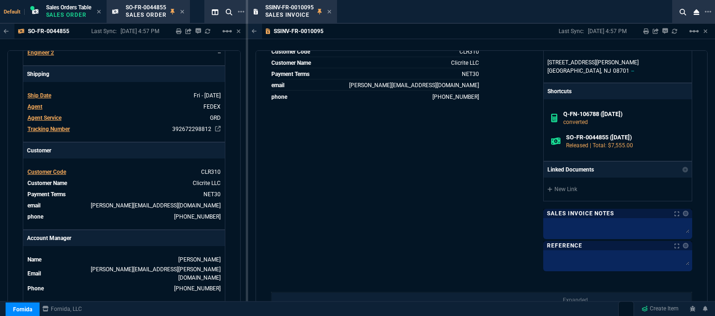
scroll to position [359, 0]
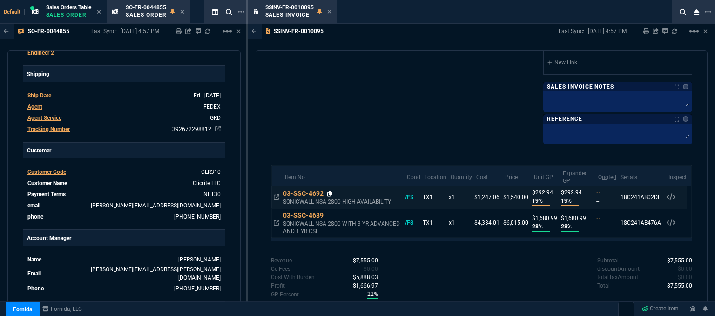
click at [329, 192] on icon at bounding box center [329, 194] width 5 height 6
click at [274, 196] on icon at bounding box center [277, 197] width 6 height 6
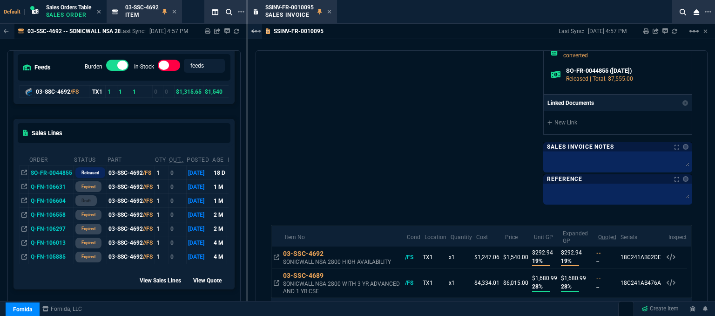
scroll to position [220, 0]
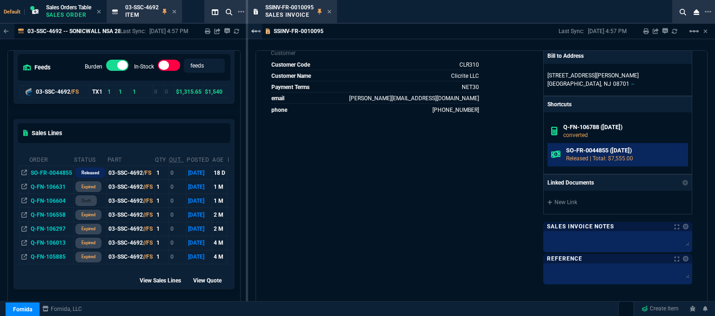
click at [592, 145] on link "SO-FR-0044855 ([DATE]) Released | Total: $7,555.00" at bounding box center [617, 154] width 141 height 23
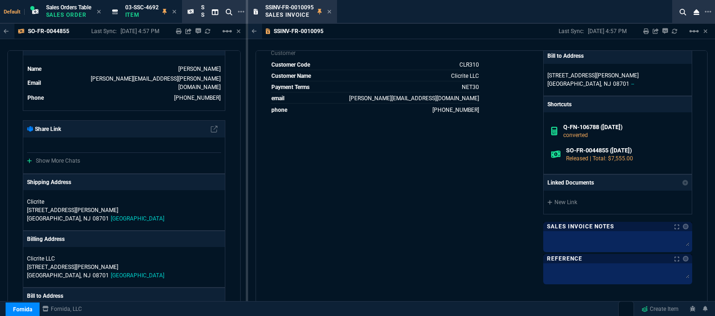
scroll to position [559, 0]
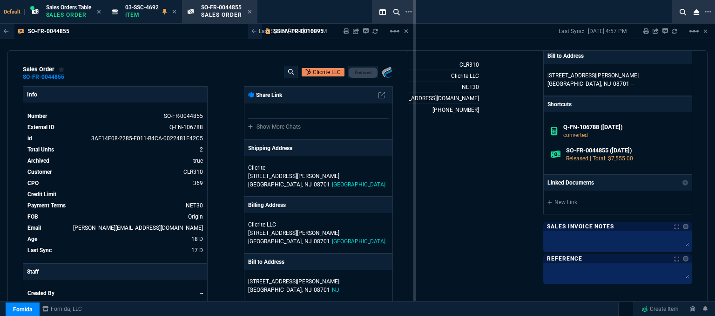
drag, startPoint x: 248, startPoint y: 141, endPoint x: 422, endPoint y: 134, distance: 174.2
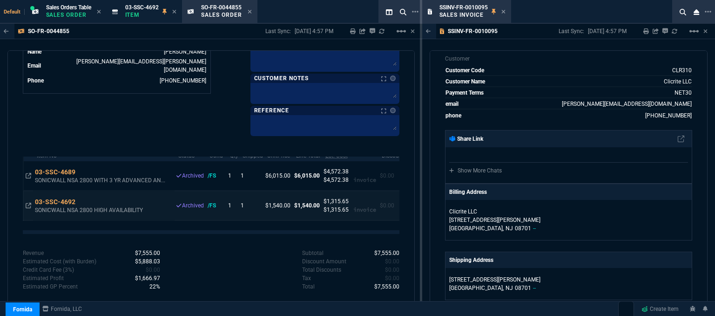
scroll to position [12, 0]
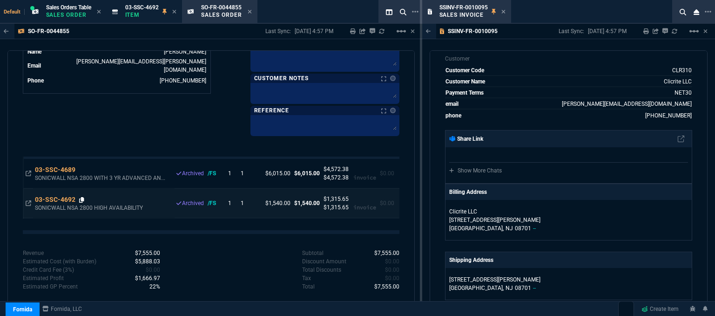
click at [83, 197] on icon at bounding box center [81, 200] width 5 height 6
click at [26, 200] on icon at bounding box center [29, 203] width 6 height 6
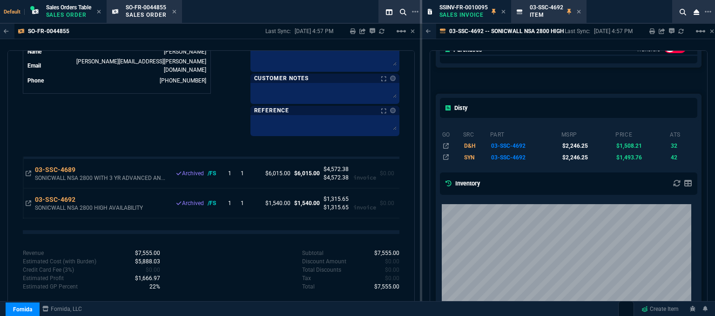
scroll to position [431, 0]
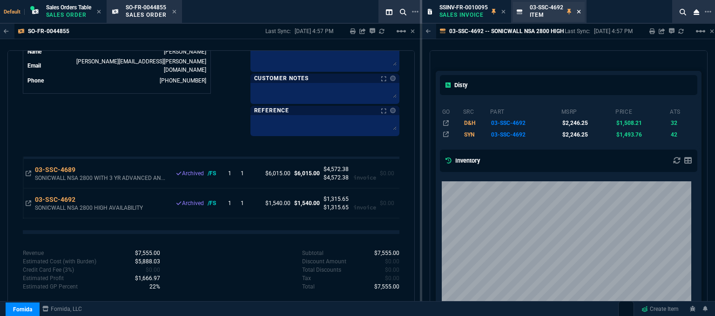
click at [579, 10] on icon at bounding box center [579, 12] width 4 height 6
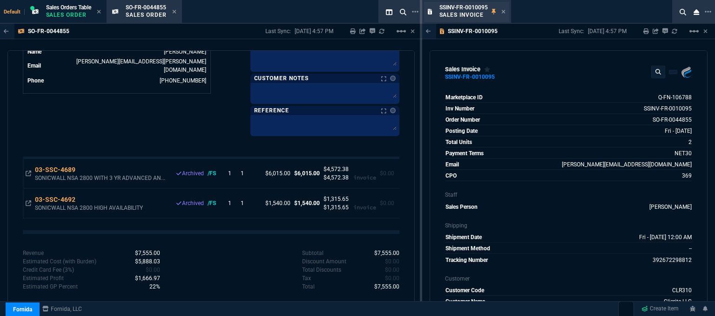
click at [500, 12] on div "SSINV-FR-0010095 Sales Invoice" at bounding box center [472, 12] width 66 height 16
click at [503, 12] on icon at bounding box center [503, 12] width 4 height 4
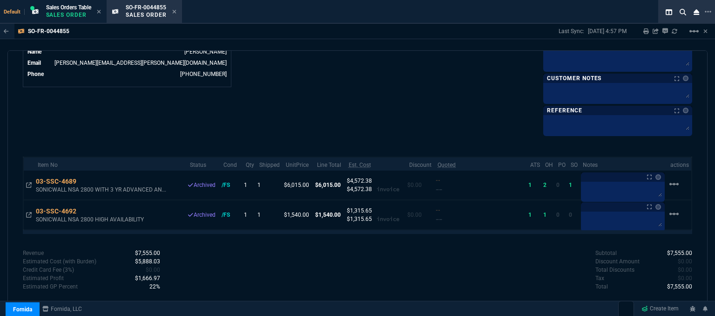
scroll to position [481, 0]
click at [178, 10] on div "SO-FR-0044855 Sales Order" at bounding box center [144, 12] width 72 height 20
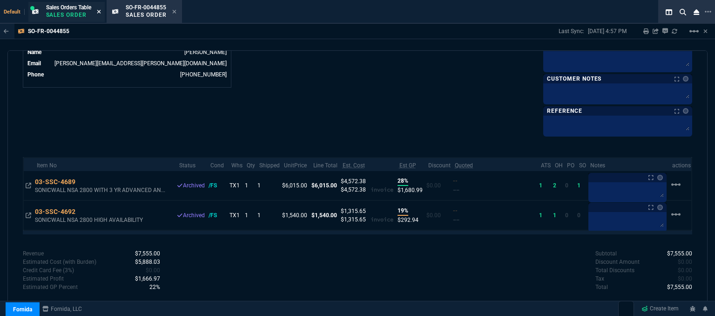
click at [100, 13] on icon at bounding box center [99, 12] width 4 height 6
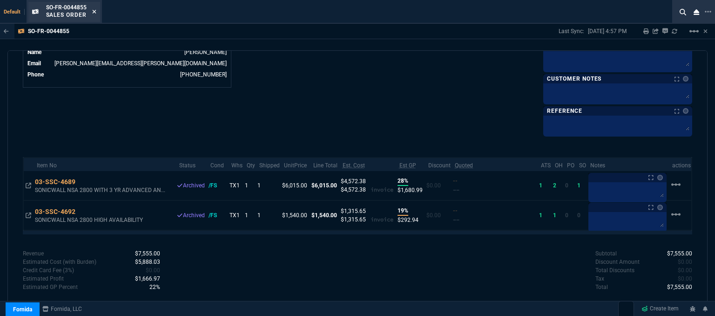
click at [95, 13] on icon at bounding box center [94, 12] width 4 height 6
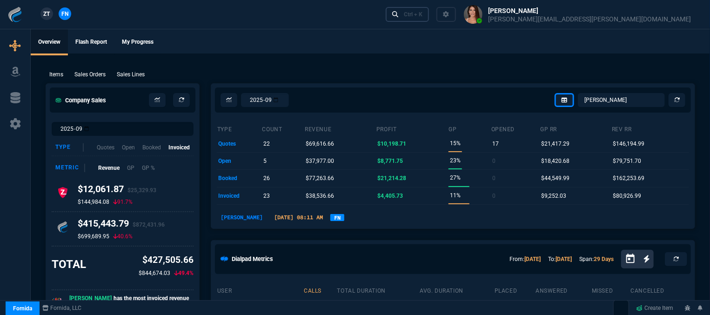
click at [423, 13] on div "Ctrl + K" at bounding box center [413, 14] width 19 height 7
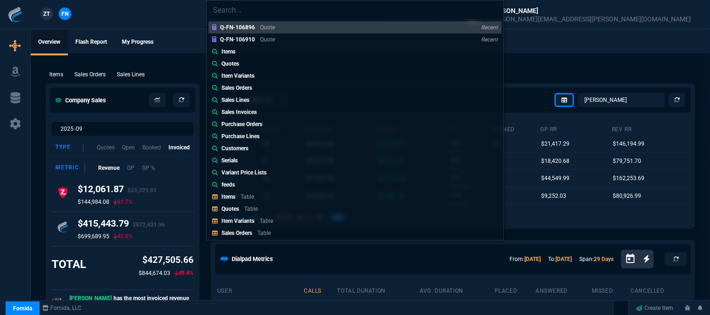
click at [105, 78] on div "Q-FN-106896 Quote Recent Q-FN-106910 Quote Recent Items Quotes Item Variants Sa…" at bounding box center [355, 157] width 710 height 315
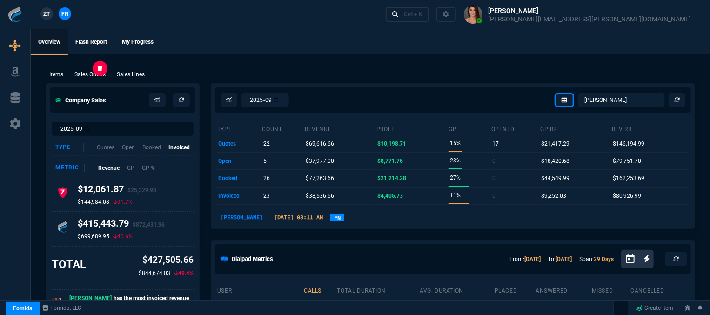
click at [101, 77] on p "Sales Orders" at bounding box center [89, 74] width 31 height 8
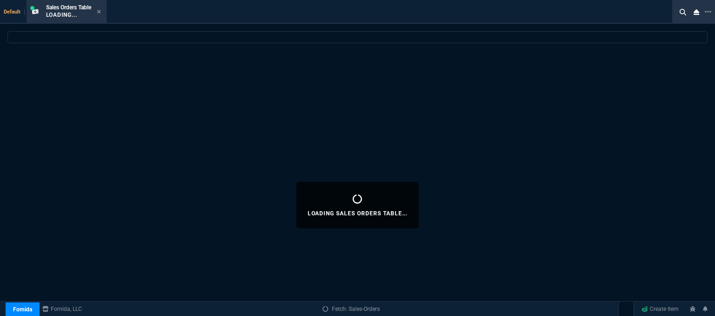
select select
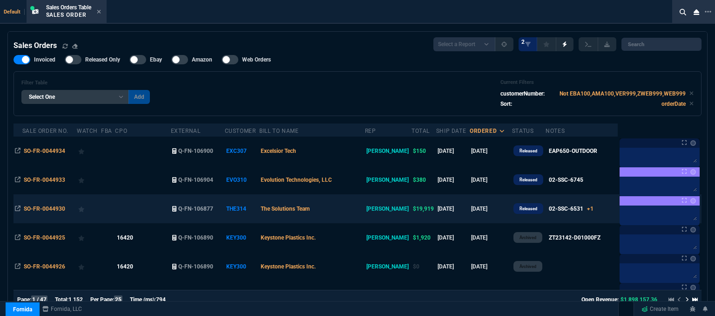
click at [344, 210] on td "The Solutions Team" at bounding box center [312, 208] width 106 height 29
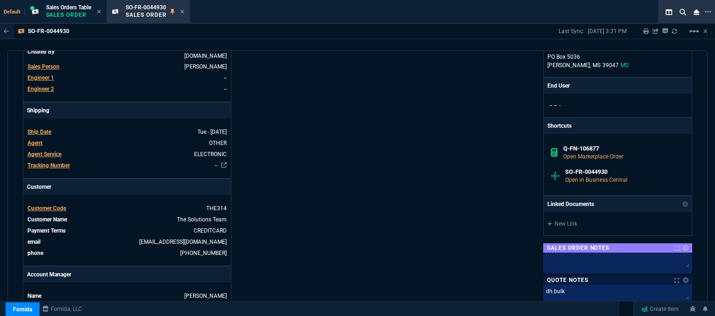
scroll to position [465, 0]
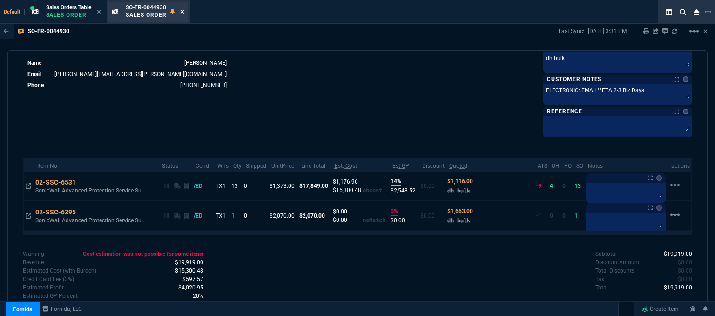
click at [184, 10] on icon at bounding box center [182, 12] width 4 height 6
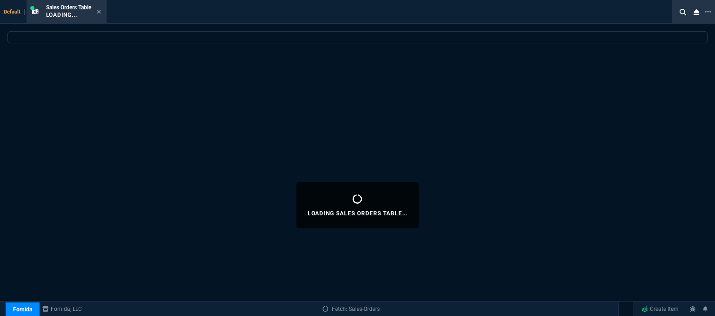
select select
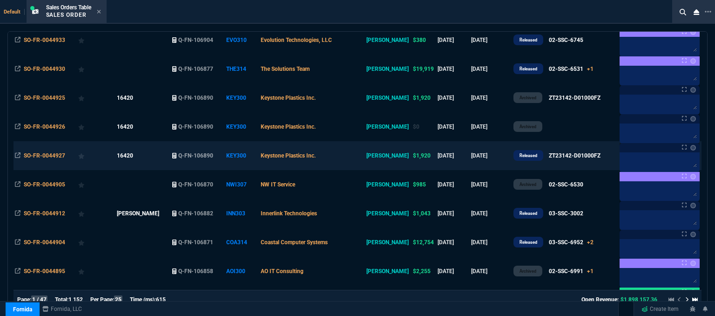
scroll to position [186, 0]
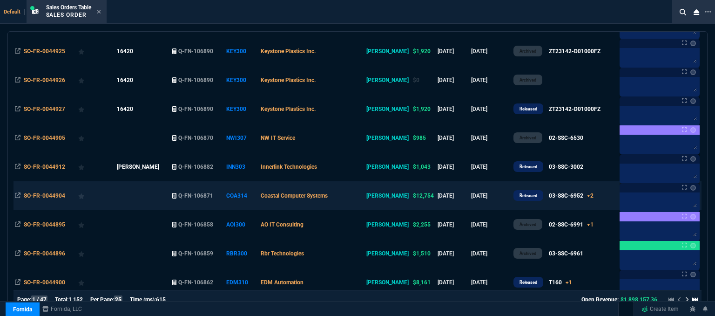
click at [359, 194] on td "Coastal Computer Systems" at bounding box center [312, 195] width 106 height 29
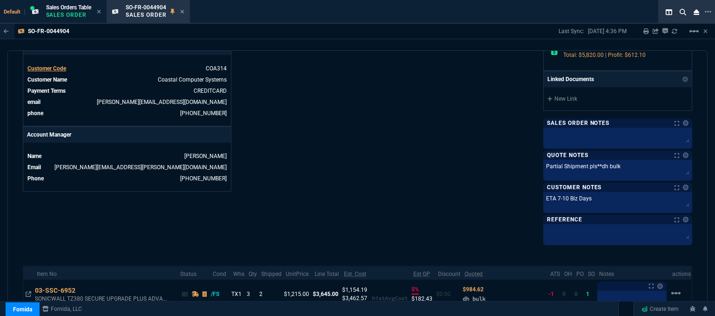
scroll to position [511, 0]
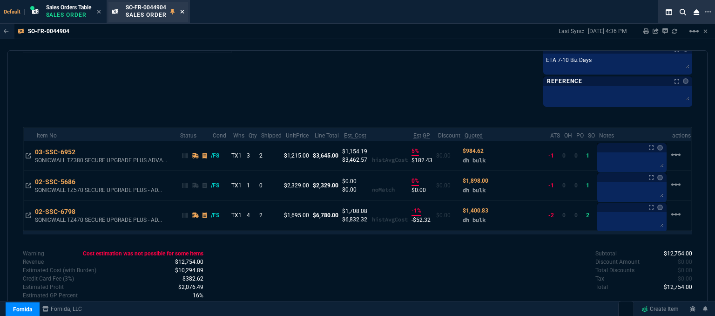
click at [183, 11] on icon at bounding box center [182, 12] width 4 height 4
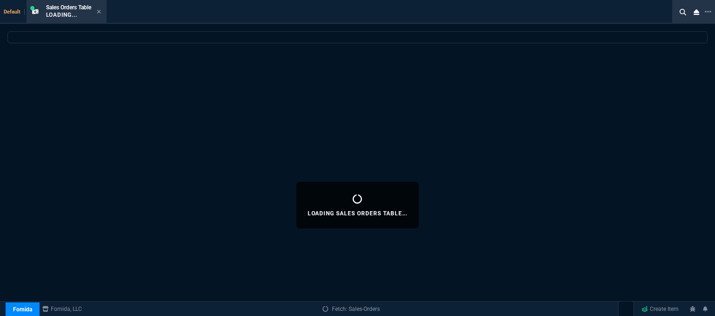
select select
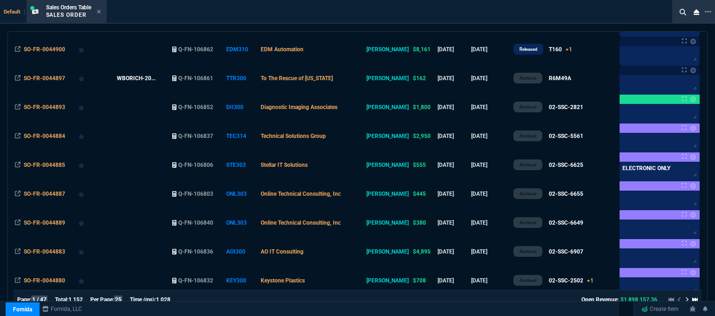
scroll to position [559, 0]
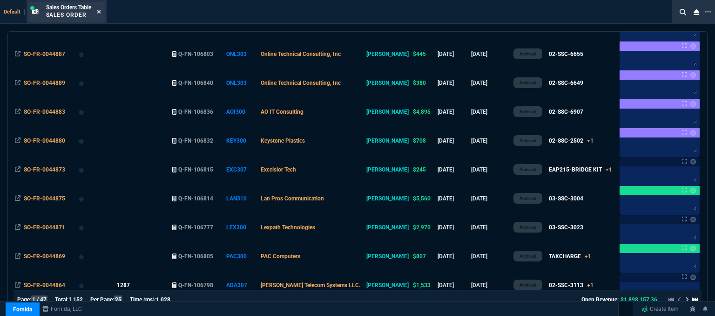
click at [100, 11] on icon at bounding box center [99, 12] width 4 height 4
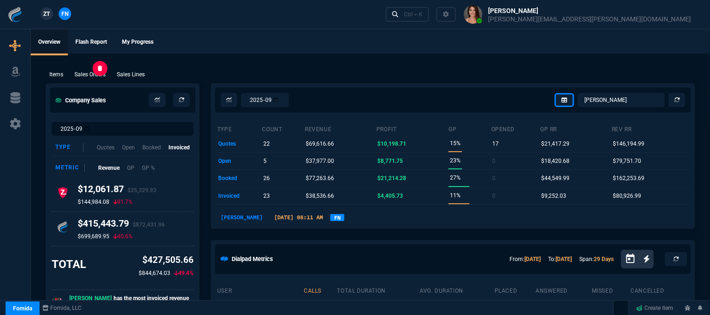
click at [96, 78] on p "Sales Orders" at bounding box center [89, 74] width 31 height 8
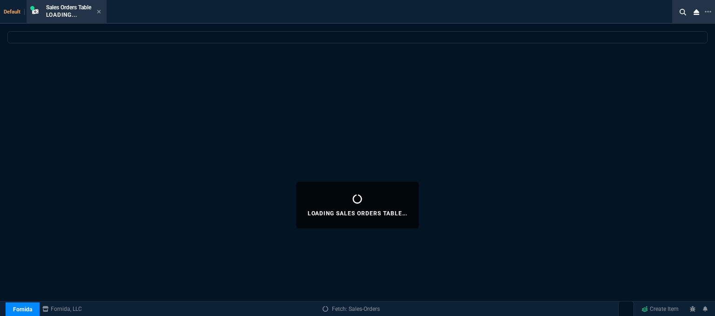
select select
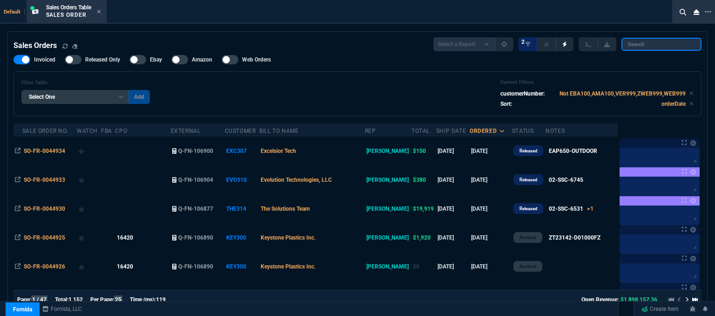
click at [659, 40] on input "search" at bounding box center [661, 44] width 80 height 13
paste input "SO-FR-0044833"
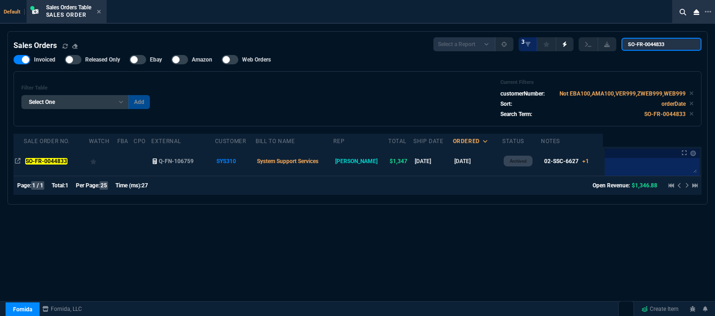
type input "SO-FR-0044833"
click at [333, 161] on td "System Support Services" at bounding box center [295, 161] width 78 height 29
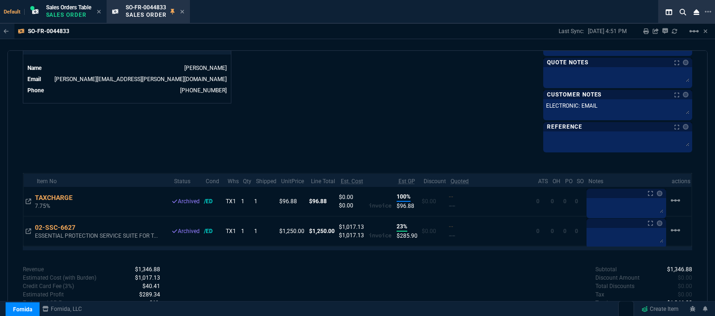
scroll to position [481, 0]
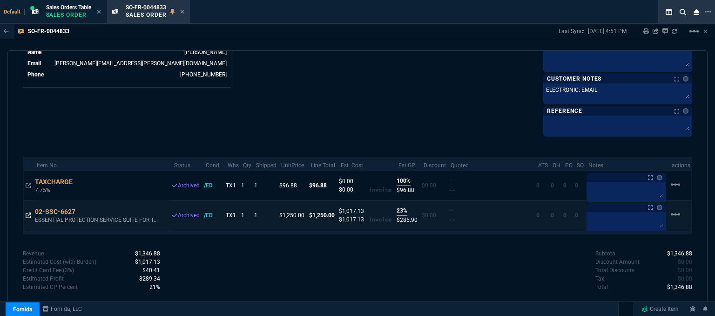
click at [27, 213] on icon at bounding box center [29, 215] width 6 height 6
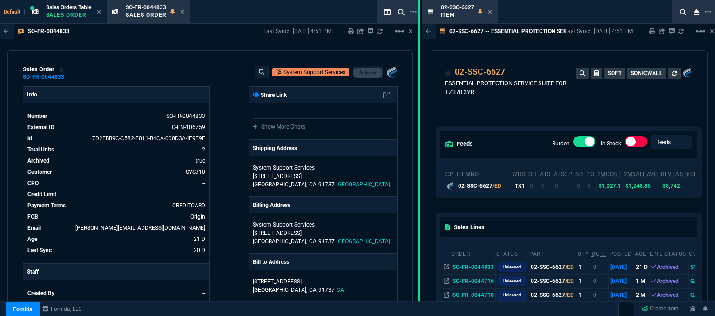
drag, startPoint x: 421, startPoint y: 133, endPoint x: 364, endPoint y: 122, distance: 57.2
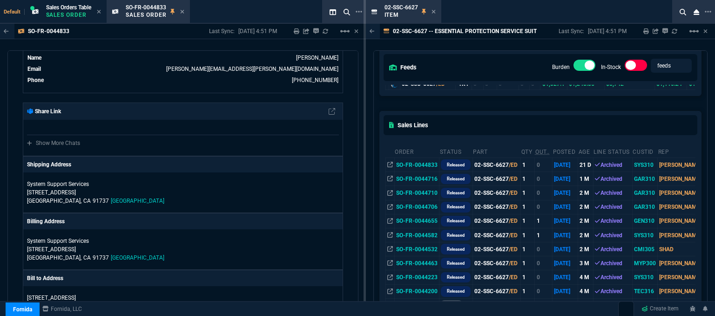
scroll to position [0, 0]
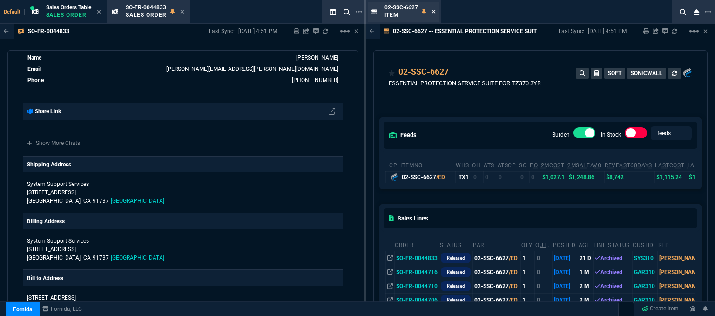
click at [434, 11] on icon at bounding box center [433, 12] width 4 height 6
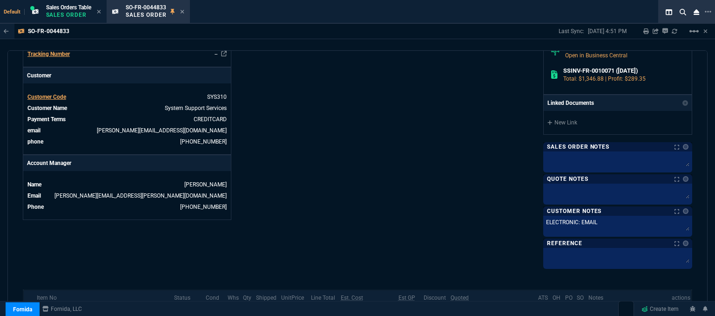
scroll to position [248, 0]
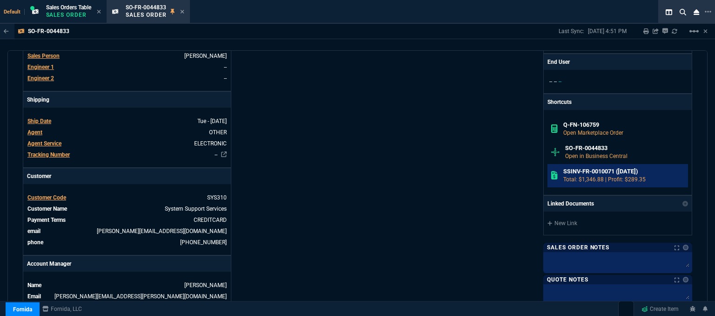
click at [564, 170] on h6 "SSINV-FR-0010071 ([DATE])" at bounding box center [623, 171] width 121 height 7
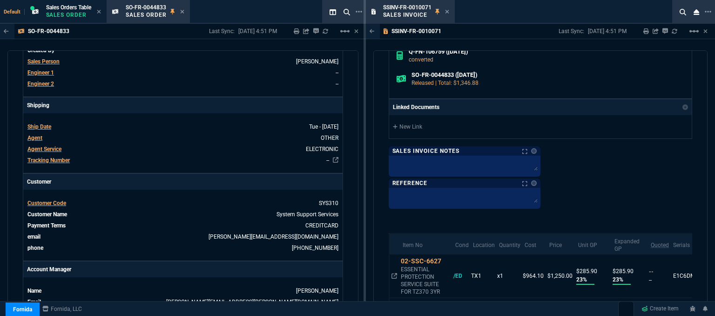
scroll to position [698, 0]
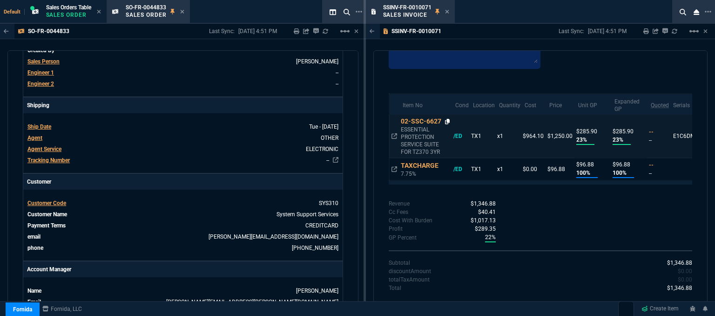
click at [447, 121] on icon at bounding box center [447, 122] width 5 height 6
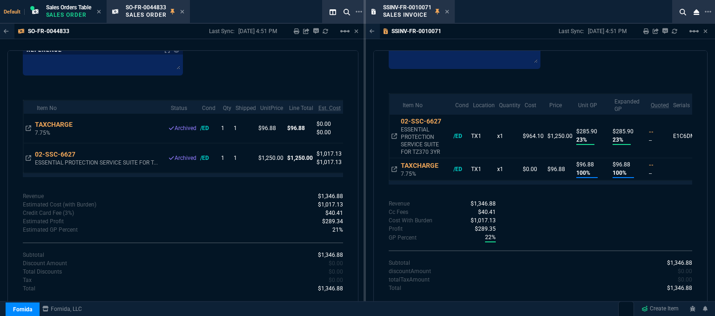
scroll to position [701, 0]
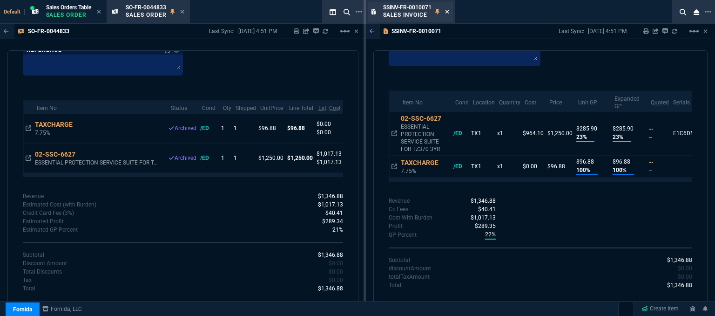
click at [449, 13] on icon at bounding box center [447, 12] width 4 height 4
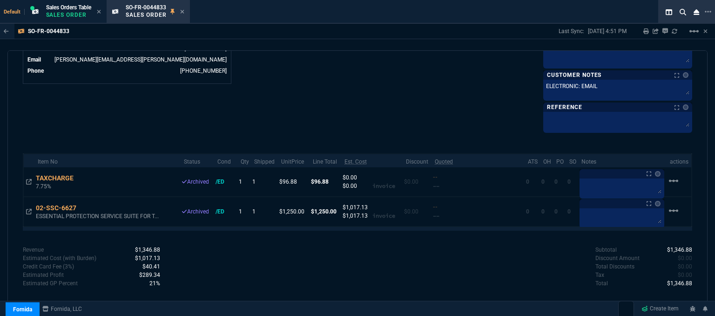
scroll to position [481, 0]
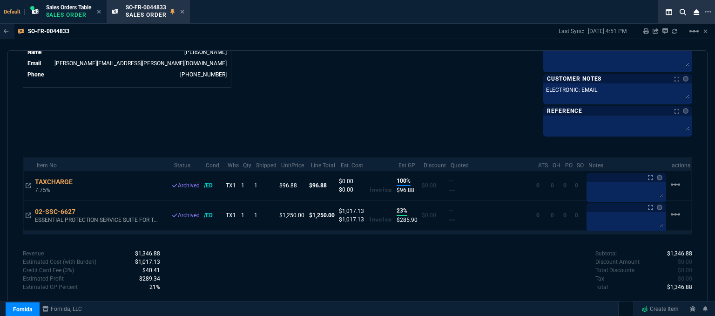
drag, startPoint x: 182, startPoint y: 10, endPoint x: 472, endPoint y: 242, distance: 372.5
click at [182, 10] on icon at bounding box center [182, 12] width 4 height 6
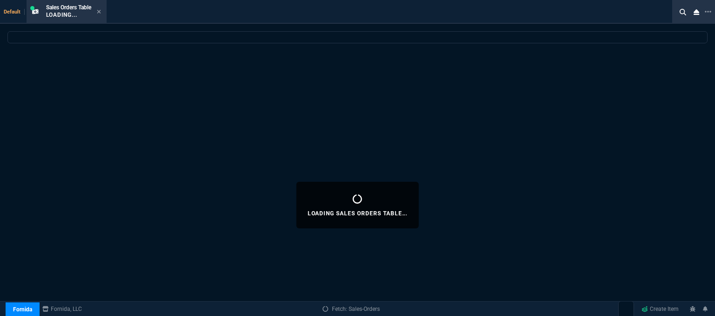
select select
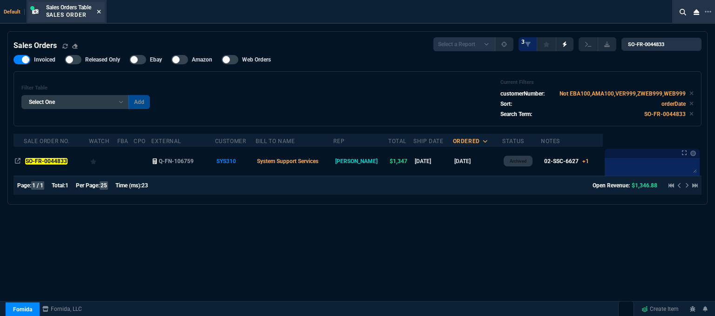
click at [99, 12] on icon at bounding box center [99, 12] width 4 height 6
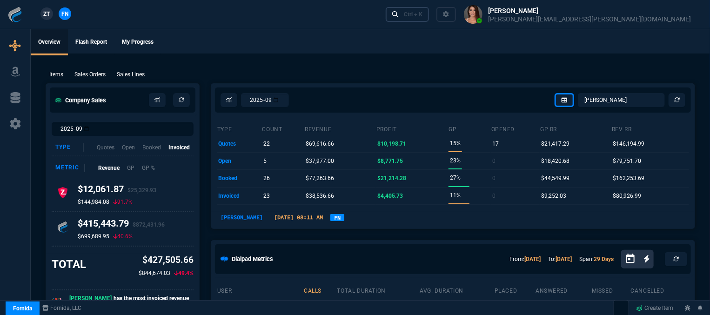
click at [423, 11] on div "Ctrl + K" at bounding box center [413, 14] width 19 height 7
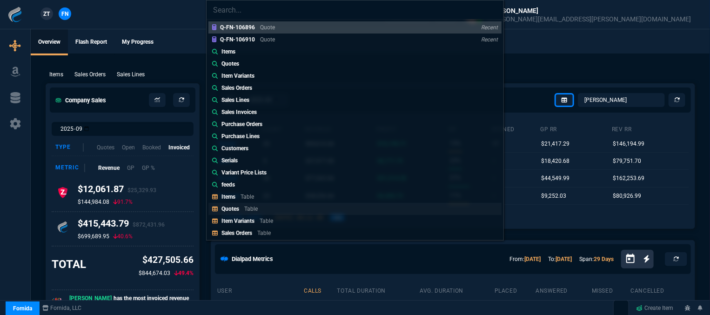
click at [294, 209] on link "Quotes Table" at bounding box center [355, 209] width 293 height 12
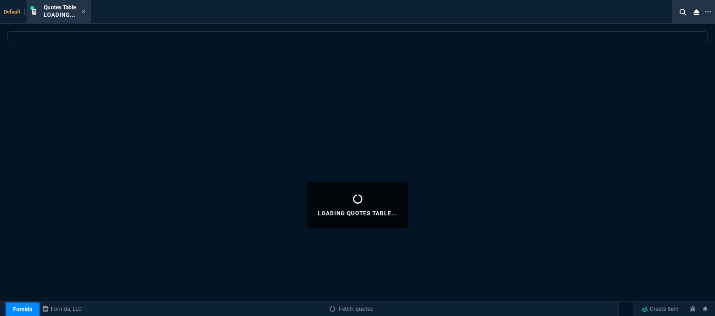
select select
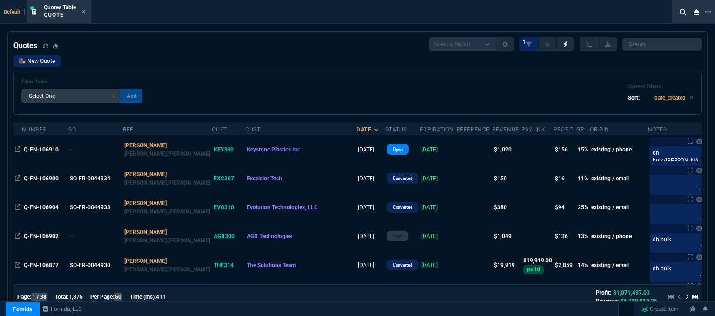
click at [45, 61] on link "New Quote" at bounding box center [36, 61] width 47 height 12
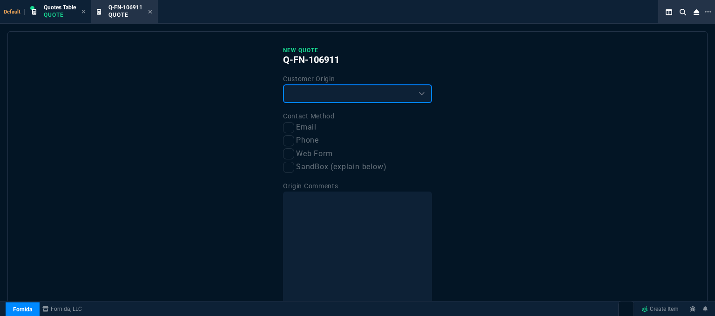
click at [341, 95] on select "Existing Customer Amazon Lead (first order) Website Lead (first order) Called (…" at bounding box center [357, 93] width 149 height 19
select select "existing"
click at [283, 84] on select "Existing Customer Amazon Lead (first order) Website Lead (first order) Called (…" at bounding box center [357, 93] width 149 height 19
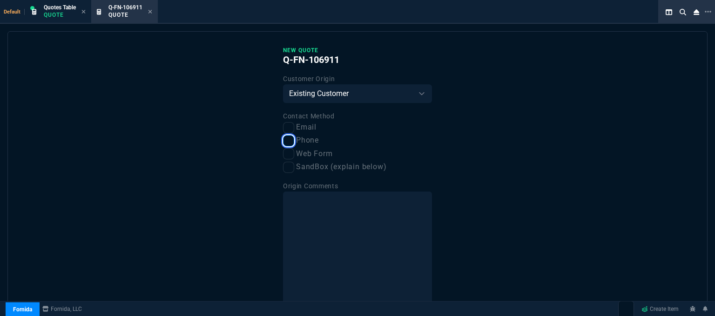
click at [287, 141] on input "Phone" at bounding box center [288, 140] width 11 height 11
checkbox input "true"
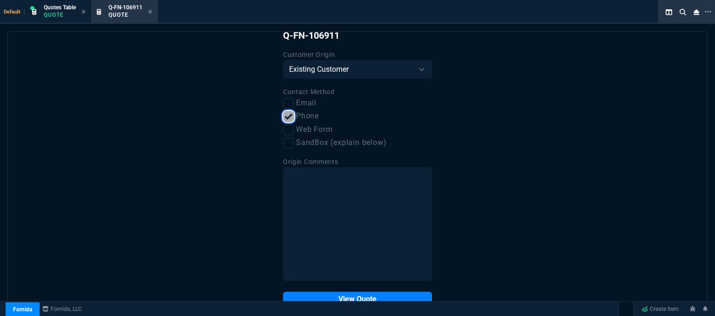
scroll to position [47, 0]
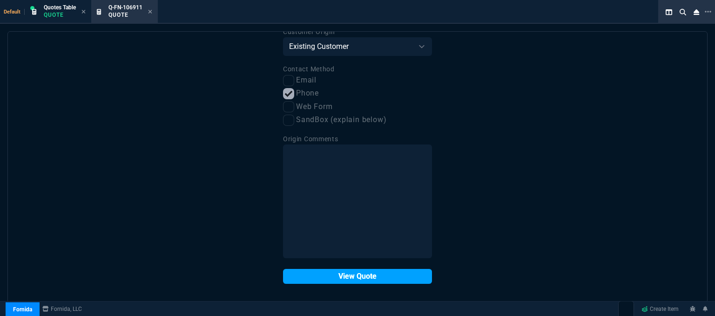
click at [347, 275] on button "View Quote" at bounding box center [357, 276] width 149 height 15
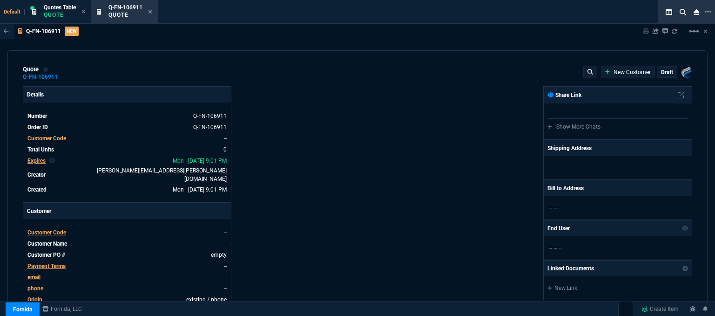
click at [58, 229] on span "Customer Code" at bounding box center [46, 232] width 39 height 7
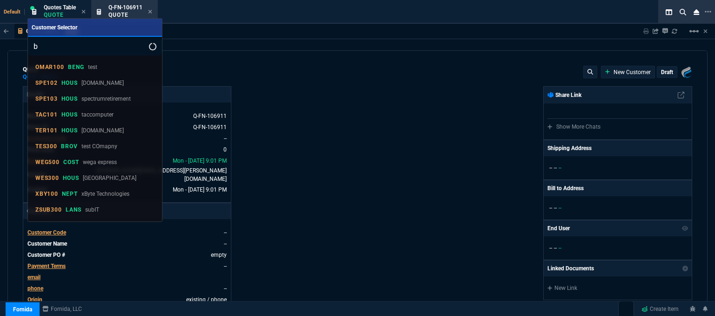
type input "b"
click at [398, 102] on div at bounding box center [357, 158] width 715 height 316
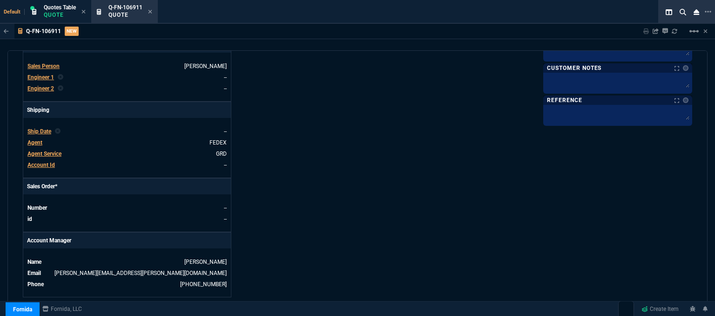
scroll to position [419, 0]
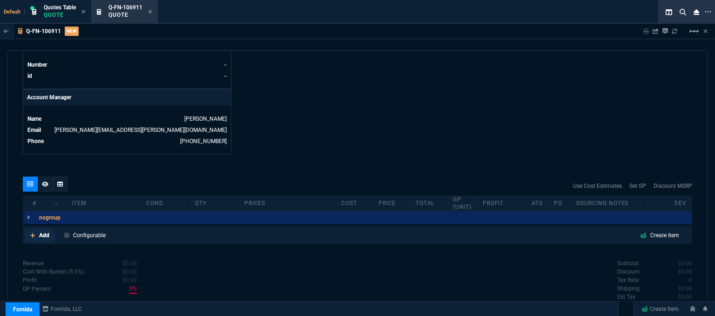
click at [30, 232] on icon at bounding box center [32, 235] width 5 height 6
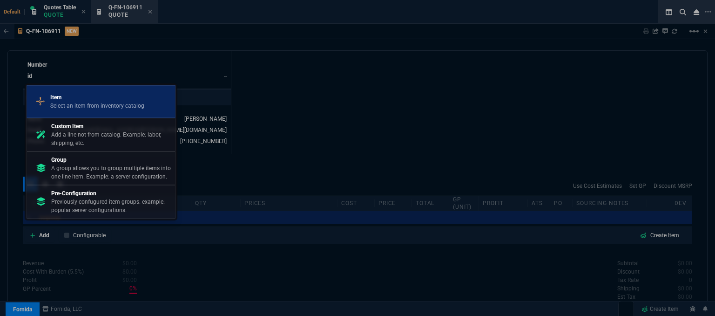
click at [100, 96] on p "Item" at bounding box center [97, 97] width 94 height 8
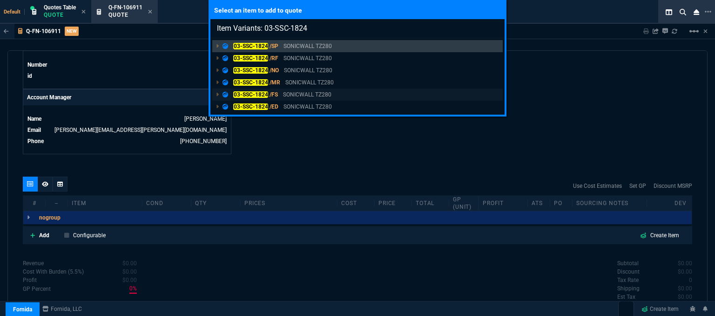
type input "Item Variants: 03-SSC-1824"
click at [344, 94] on link "03-SSC-1824 /FS SONICWALL TZ280" at bounding box center [357, 94] width 290 height 12
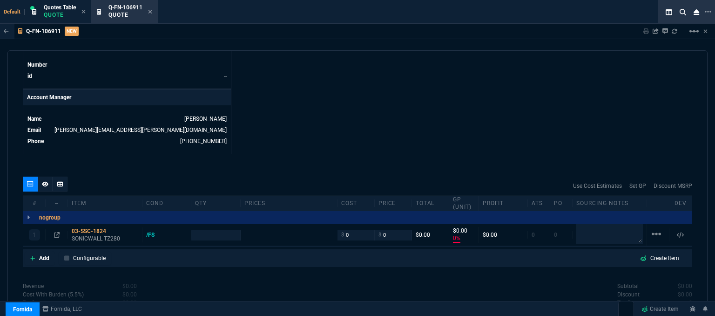
type input "0"
type input "545"
type input "100"
drag, startPoint x: 350, startPoint y: 226, endPoint x: 321, endPoint y: 222, distance: 29.2
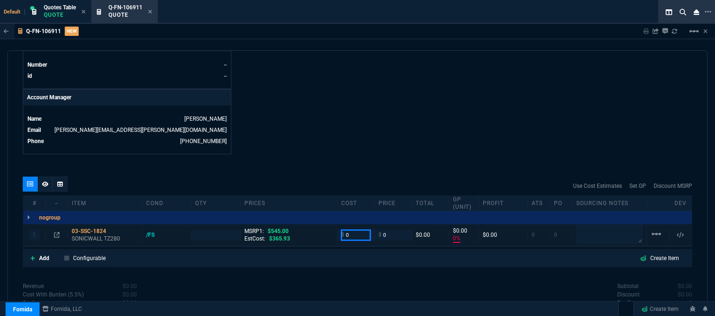
click at [322, 224] on div "1 03-SSC-1824 SONICWALL TZ280 /FS MSRP1: $545.00 EstCost: $365.93 $ 0 $ 0 $0.00…" at bounding box center [357, 235] width 668 height 22
type input "320"
click at [376, 162] on div "quote Q-FN-106911 New Customer draft Fornida, LLC [STREET_ADDRESS] Details Numb…" at bounding box center [357, 184] width 700 height 268
type input "1"
type input "320"
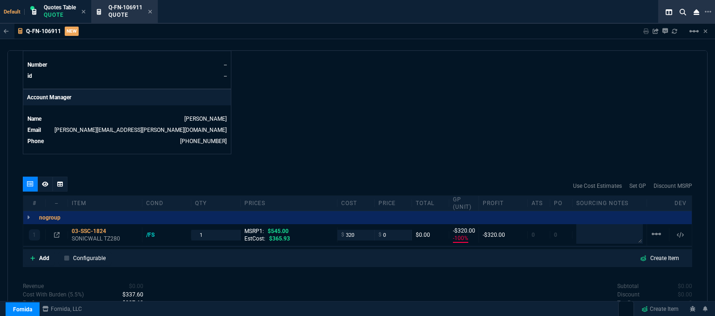
type input "-100"
type input "-320"
click at [419, 269] on div "quote Q-FN-106911 New Customer draft Fornida, LLC [STREET_ADDRESS] Details Numb…" at bounding box center [357, 184] width 700 height 268
click at [388, 229] on input "0" at bounding box center [392, 234] width 29 height 11
type input "389"
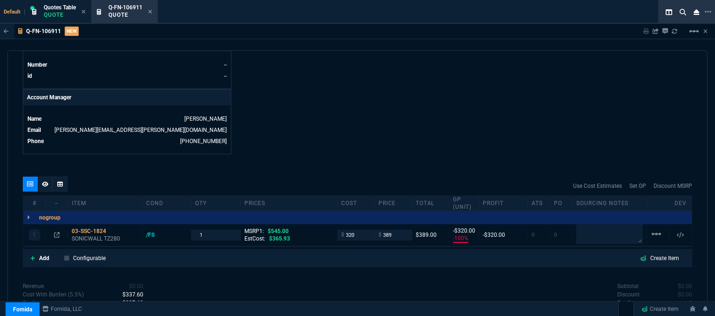
type input "389"
type input "18"
type input "69"
type input "29"
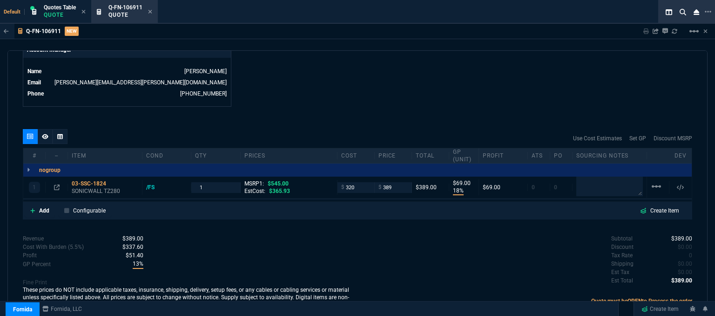
scroll to position [468, 0]
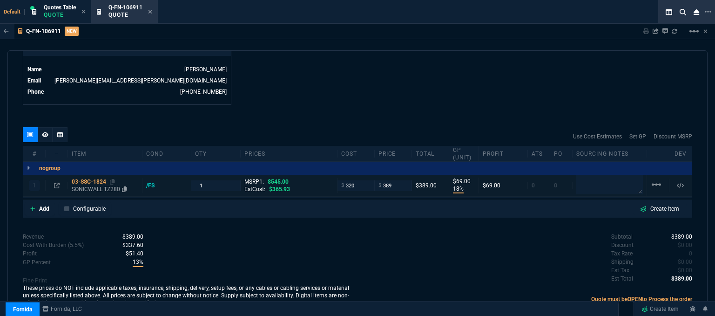
click at [107, 185] on p "SONICWALL TZ280" at bounding box center [105, 188] width 67 height 7
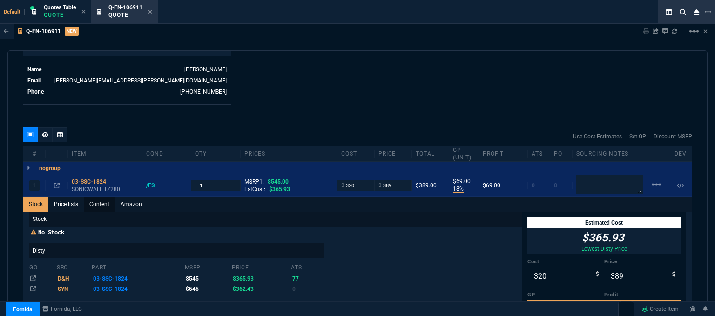
click at [106, 197] on link "Content" at bounding box center [99, 203] width 31 height 15
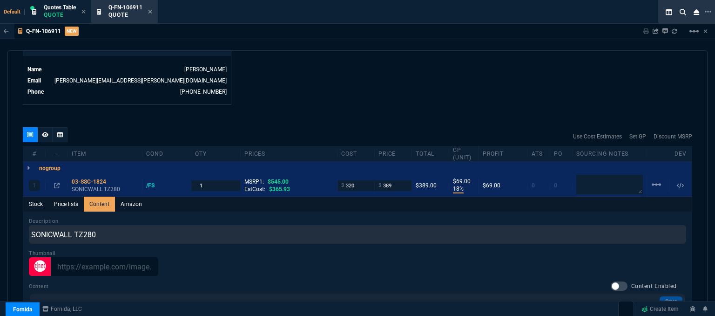
scroll to position [0, 0]
click at [103, 185] on p "SONICWALL TZ280" at bounding box center [105, 188] width 67 height 7
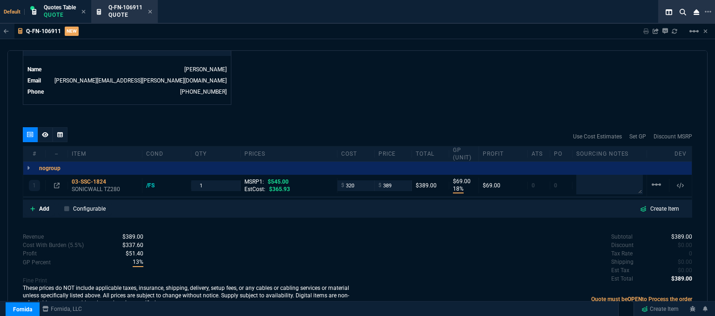
type input "18"
type input "69"
type input "29"
click at [102, 185] on p "SONICWALL TZ280" at bounding box center [105, 188] width 67 height 7
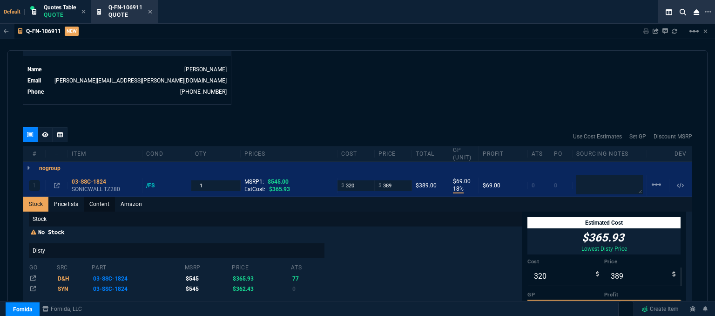
click at [102, 196] on link "Content" at bounding box center [99, 203] width 31 height 15
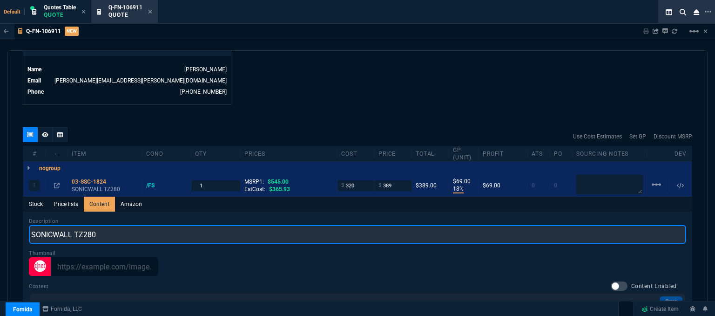
click at [157, 225] on input "SONICWALL TZ280" at bounding box center [357, 234] width 657 height 19
type input "SONICWALL TZ280 NETWORK SECURITY APPLIANCE"
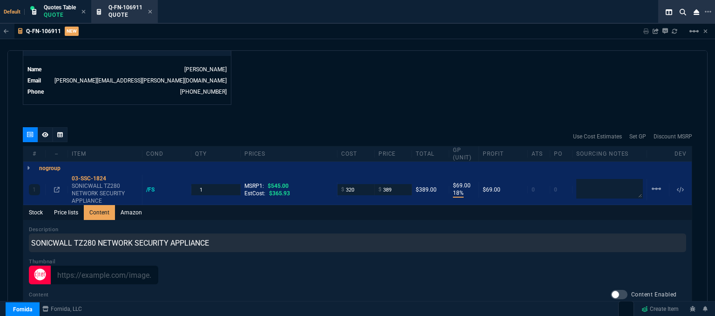
click at [148, 8] on div "Q-FN-106911 Quote" at bounding box center [130, 12] width 44 height 16
click at [151, 11] on icon at bounding box center [150, 12] width 4 height 4
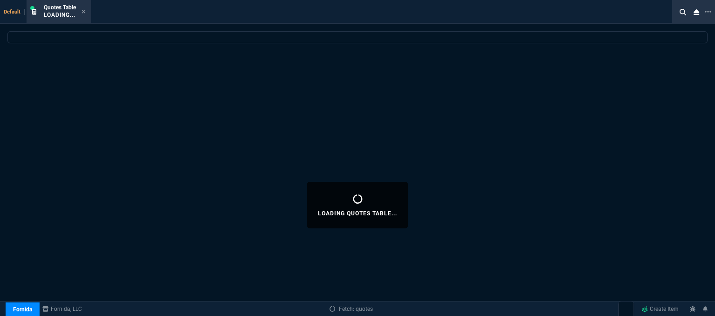
select select
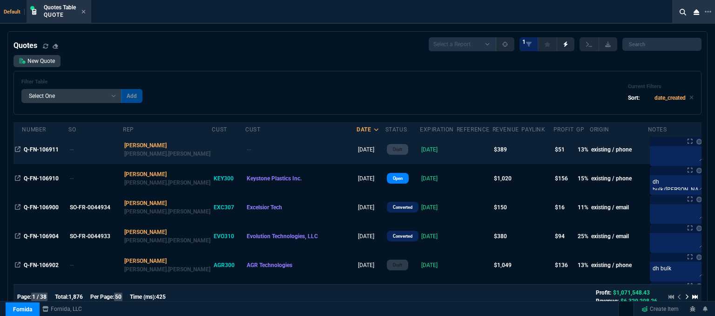
click at [457, 149] on td at bounding box center [475, 149] width 36 height 29
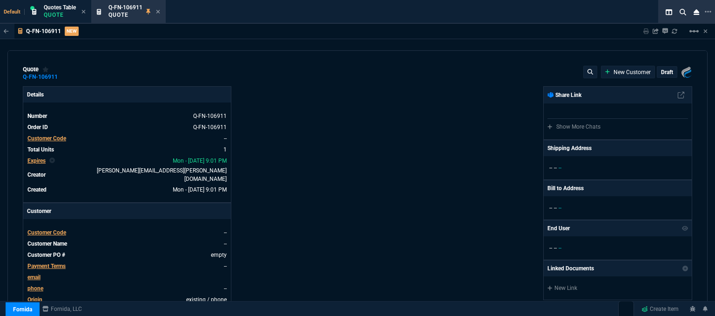
type input "18"
type input "69"
click at [54, 229] on span "Customer Code" at bounding box center [46, 232] width 39 height 7
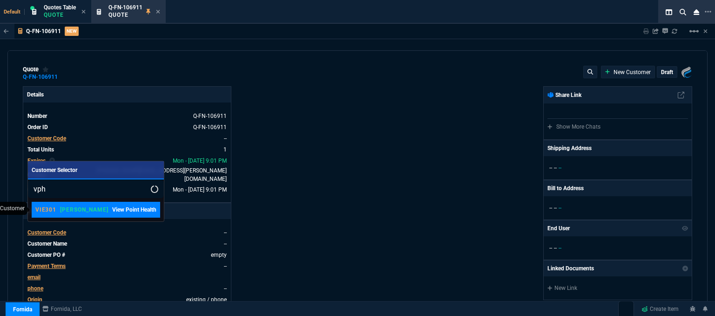
click at [112, 207] on p "View Point Health" at bounding box center [134, 209] width 44 height 8
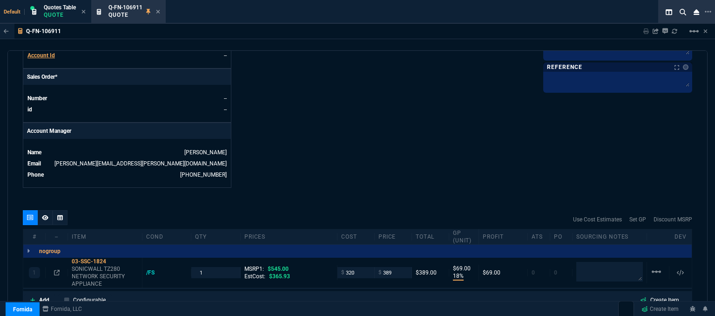
scroll to position [465, 0]
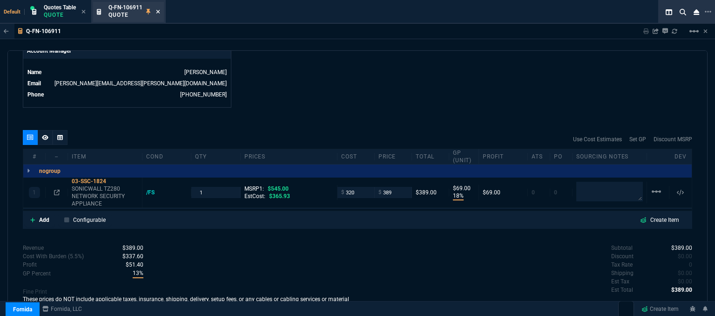
click at [158, 13] on icon at bounding box center [158, 12] width 4 height 4
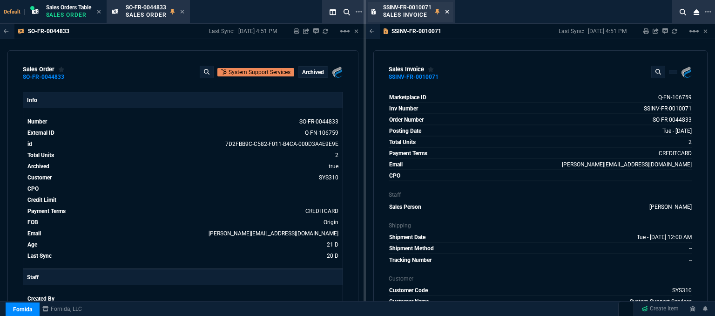
click at [448, 10] on icon at bounding box center [447, 12] width 4 height 4
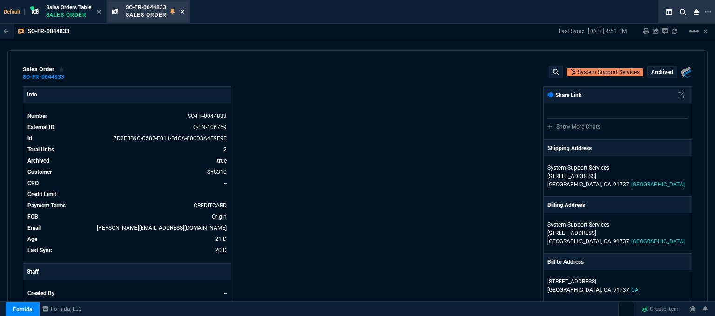
click at [182, 12] on icon at bounding box center [182, 12] width 4 height 6
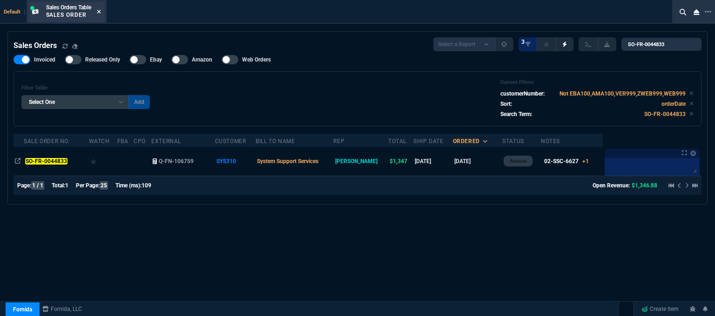
click at [100, 10] on icon at bounding box center [99, 12] width 4 height 6
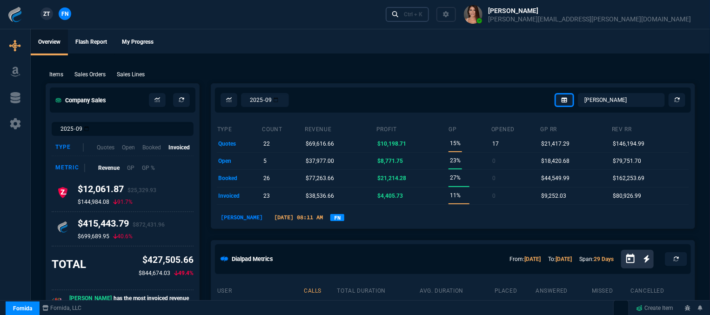
click at [423, 16] on div "Ctrl + K" at bounding box center [413, 14] width 19 height 7
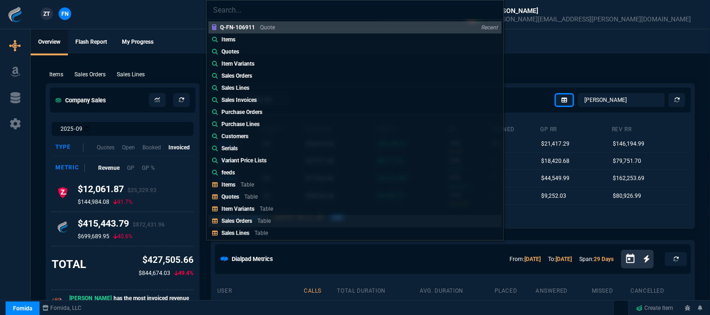
click at [261, 218] on p "Table" at bounding box center [263, 221] width 13 height 7
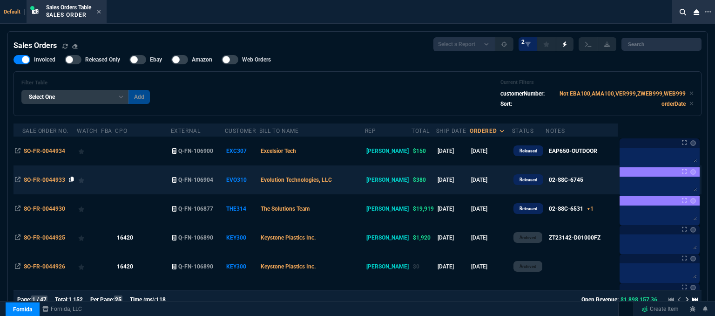
click at [70, 179] on icon at bounding box center [71, 179] width 5 height 6
click at [355, 180] on td "Evolution Technologies, LLC" at bounding box center [312, 179] width 106 height 29
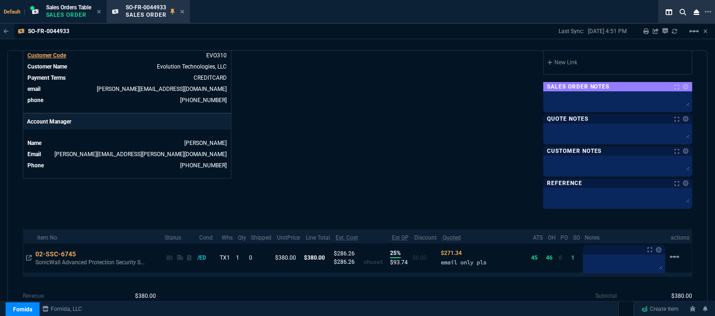
scroll to position [428, 0]
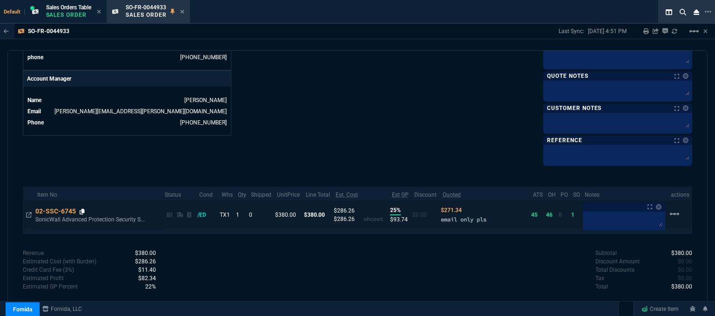
click at [81, 209] on icon at bounding box center [82, 212] width 5 height 6
click at [82, 209] on icon at bounding box center [82, 212] width 5 height 6
click at [182, 12] on icon at bounding box center [182, 12] width 4 height 6
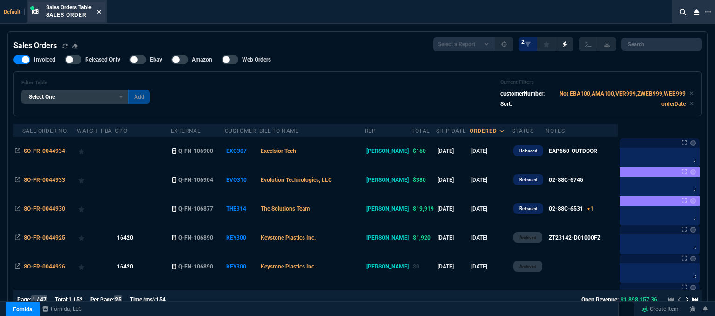
click at [100, 9] on icon at bounding box center [99, 12] width 4 height 6
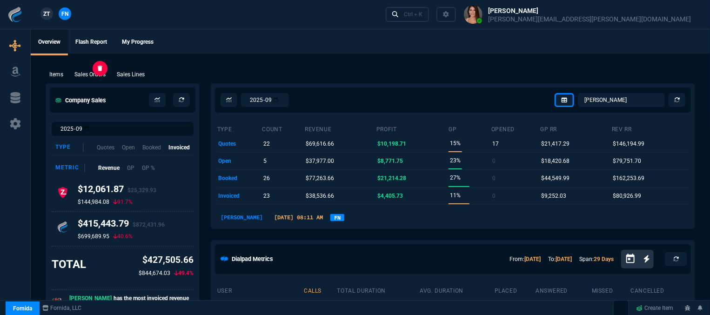
click at [93, 78] on p "Sales Orders" at bounding box center [89, 74] width 31 height 8
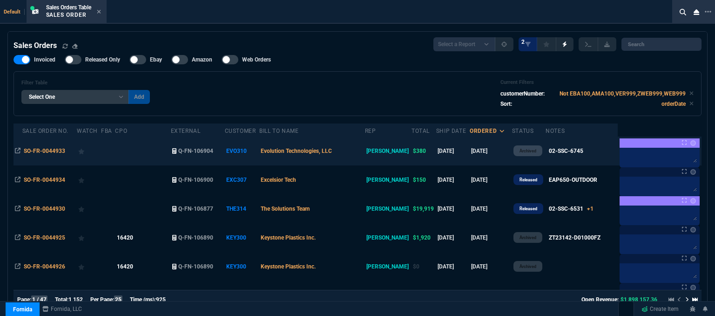
click at [362, 150] on td "Evolution Technologies, LLC" at bounding box center [312, 150] width 106 height 29
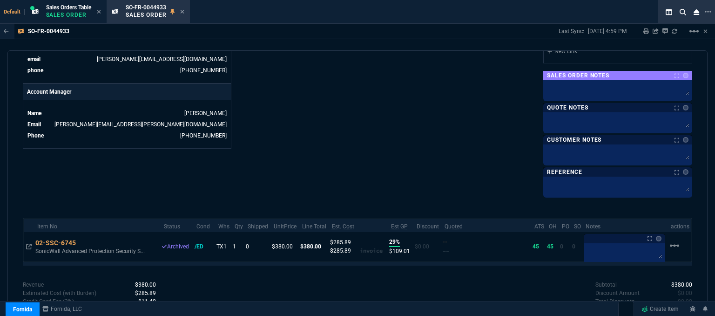
scroll to position [451, 0]
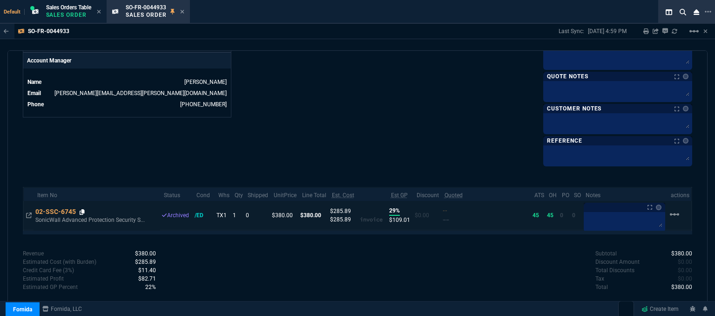
click at [84, 209] on icon at bounding box center [82, 212] width 5 height 6
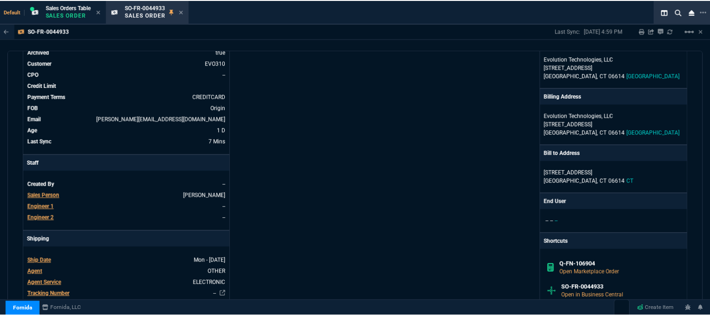
scroll to position [0, 0]
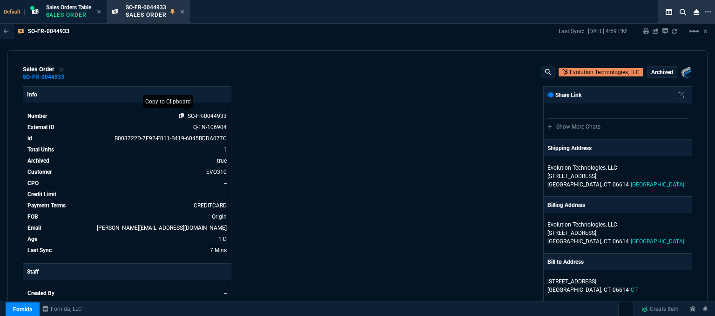
click at [182, 116] on icon at bounding box center [181, 116] width 5 height 6
click at [184, 12] on icon at bounding box center [182, 12] width 4 height 6
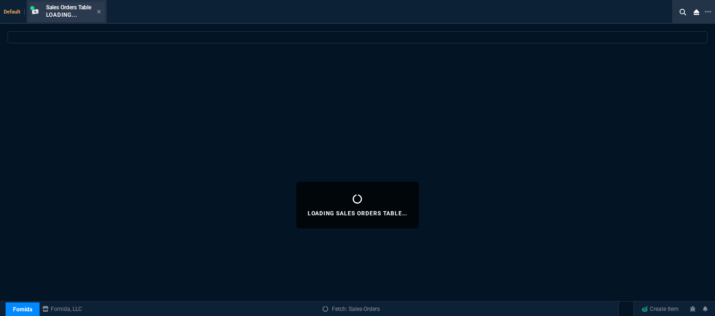
click at [97, 13] on div "Sales Orders Table Loading..." at bounding box center [73, 12] width 55 height 16
click at [101, 12] on icon at bounding box center [99, 12] width 4 height 6
